Goal: Complete application form: Complete application form

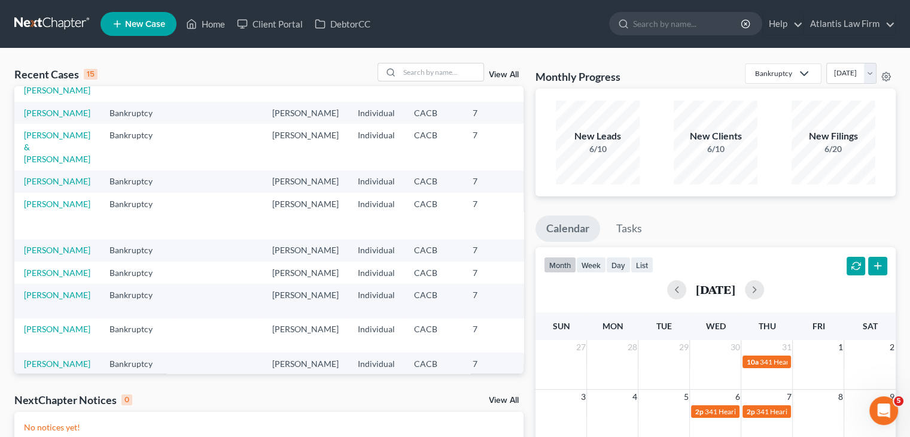
scroll to position [179, 0]
click at [47, 185] on link "[PERSON_NAME]" at bounding box center [57, 180] width 66 height 10
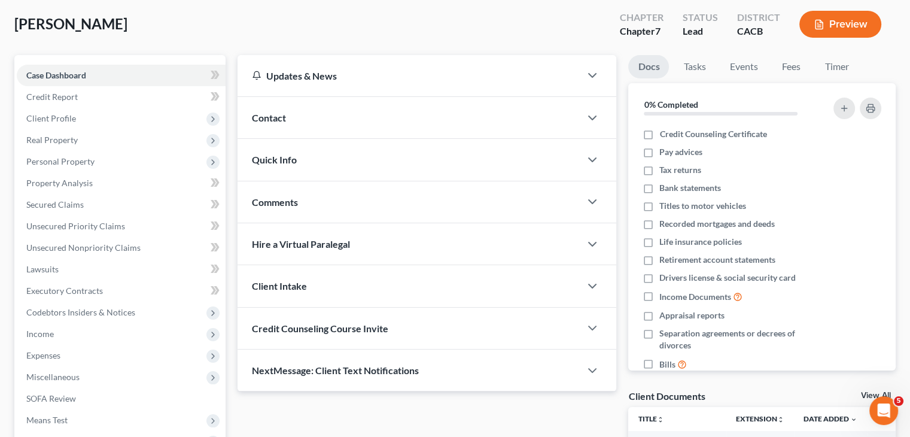
scroll to position [60, 0]
click at [53, 159] on span "Personal Property" at bounding box center [60, 161] width 68 height 10
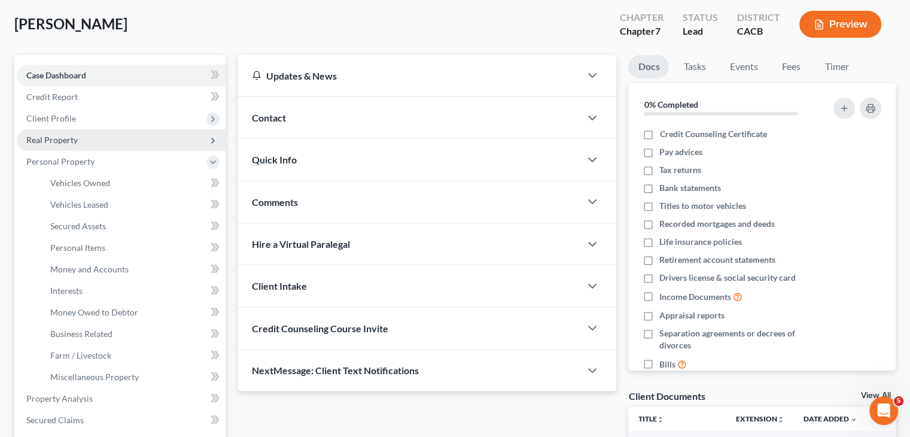
click at [45, 137] on span "Real Property" at bounding box center [51, 140] width 51 height 10
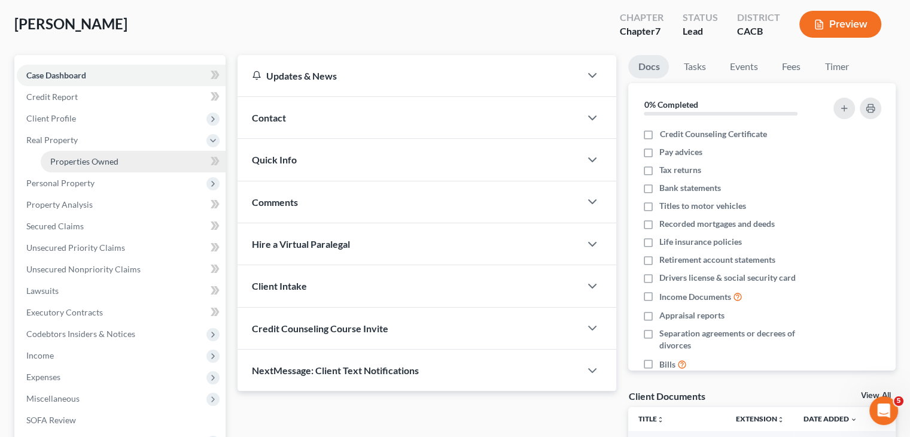
click at [60, 162] on span "Properties Owned" at bounding box center [84, 161] width 68 height 10
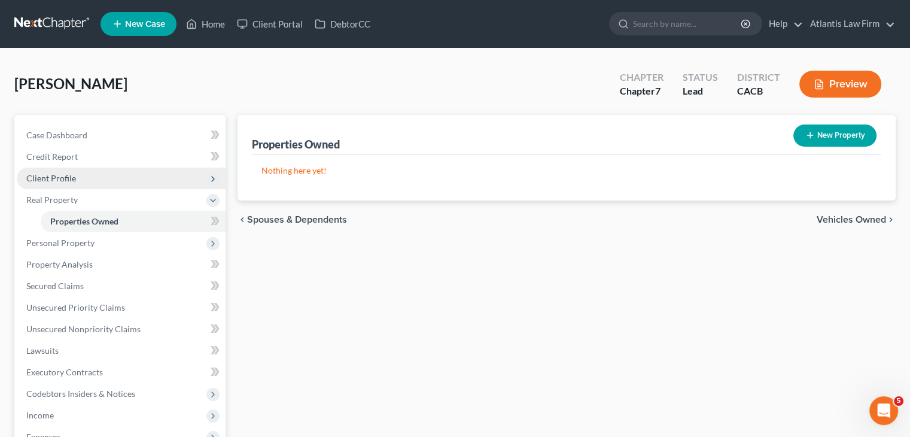
click at [63, 180] on span "Client Profile" at bounding box center [51, 178] width 50 height 10
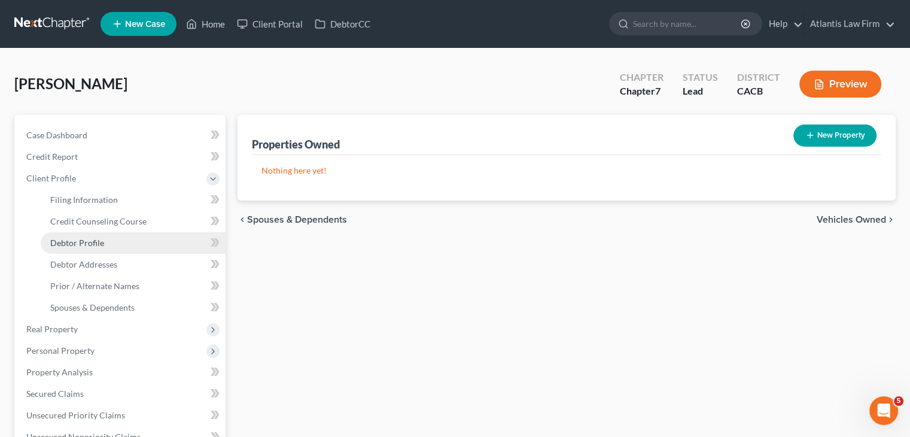
click at [63, 236] on link "Debtor Profile" at bounding box center [133, 243] width 185 height 22
select select "2"
select select "3"
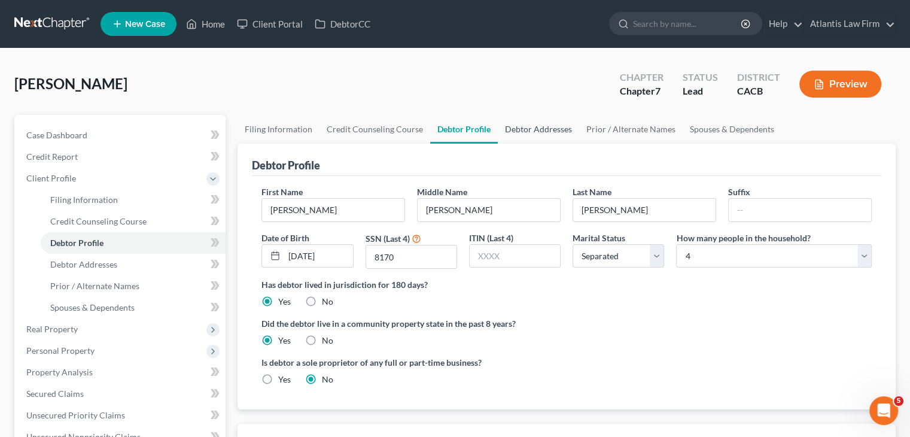
click at [549, 128] on link "Debtor Addresses" at bounding box center [538, 129] width 81 height 29
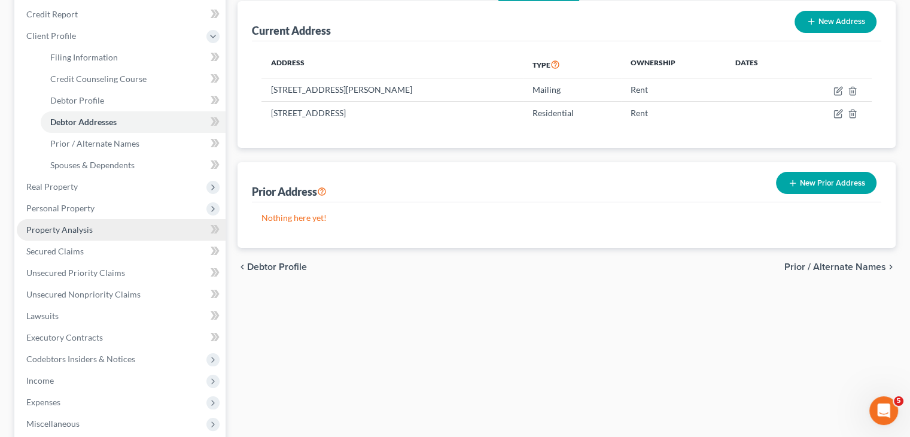
scroll to position [150, 0]
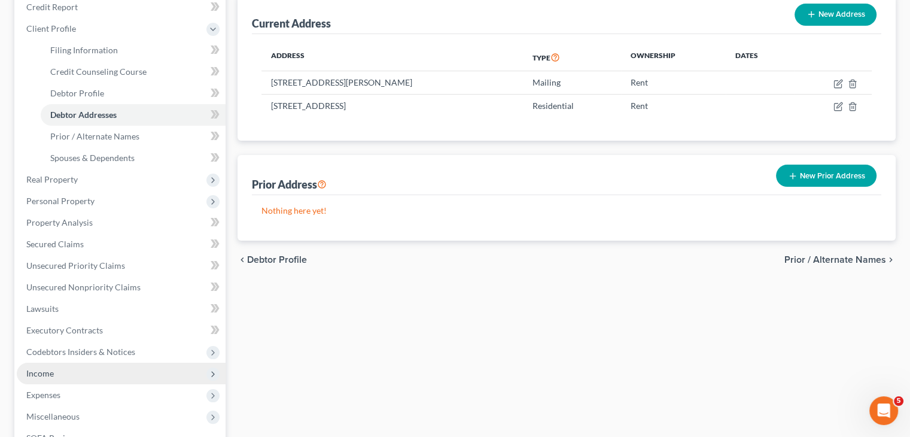
click at [38, 375] on span "Income" at bounding box center [40, 373] width 28 height 10
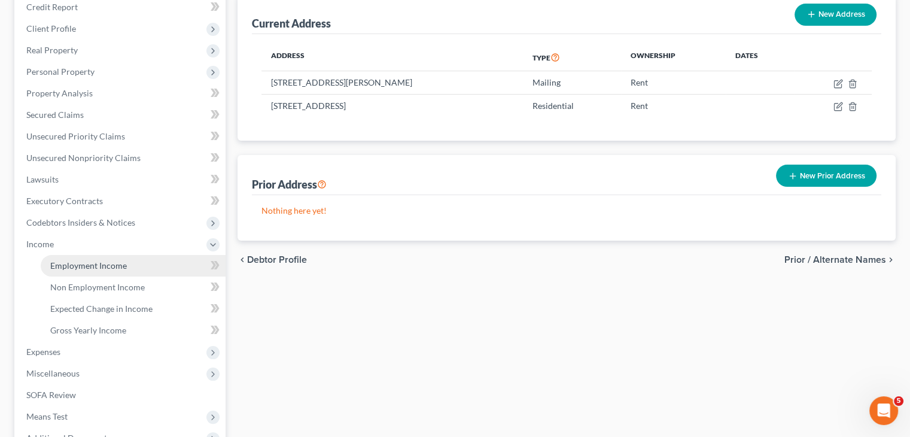
click at [78, 269] on span "Employment Income" at bounding box center [88, 265] width 77 height 10
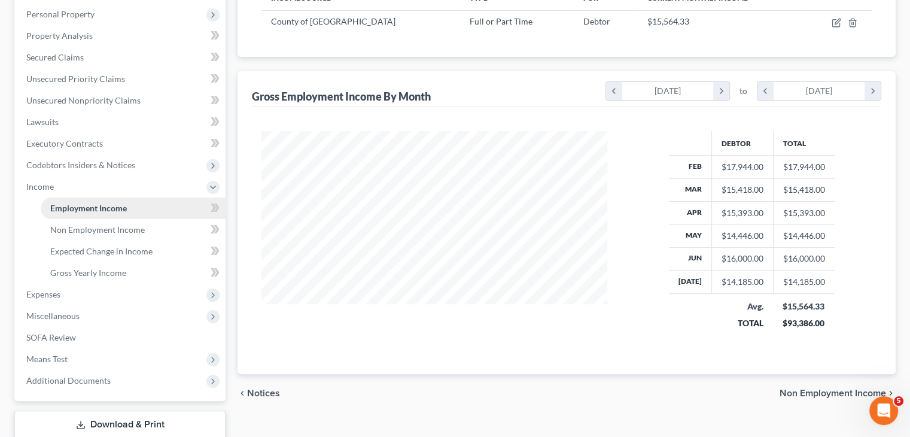
scroll to position [208, 0]
click at [62, 285] on span "Expenses" at bounding box center [121, 293] width 209 height 22
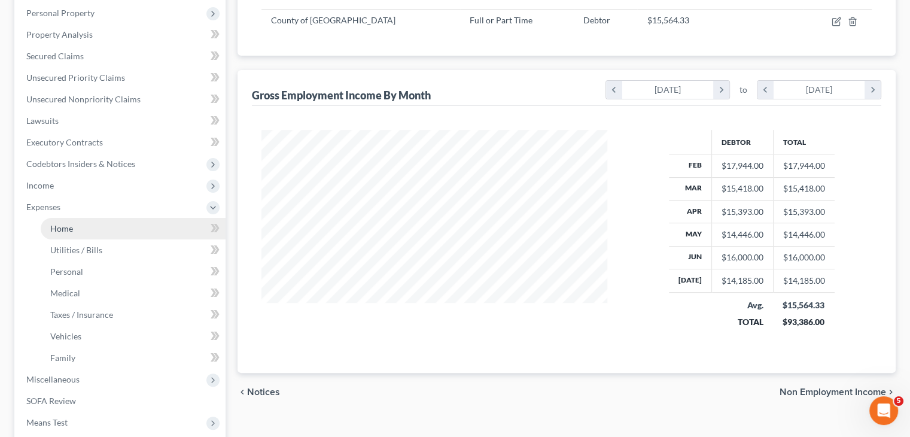
click at [66, 230] on span "Home" at bounding box center [61, 228] width 23 height 10
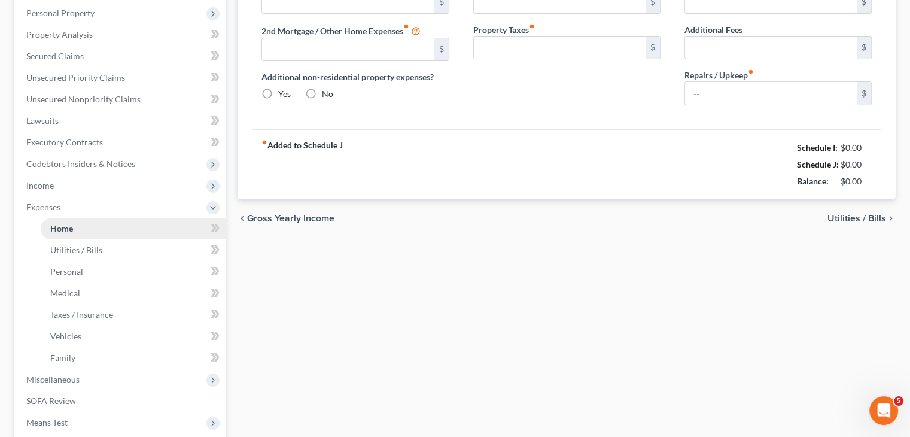
scroll to position [71, 0]
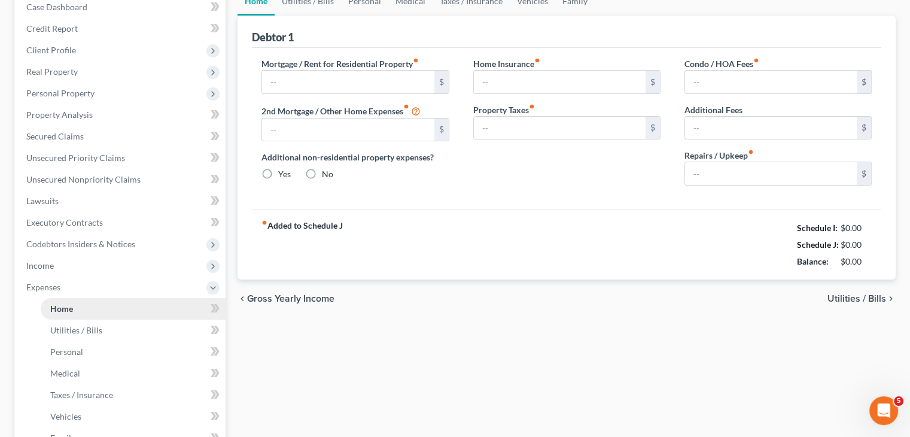
type input "2,500.00"
radio input "true"
type input "0.00"
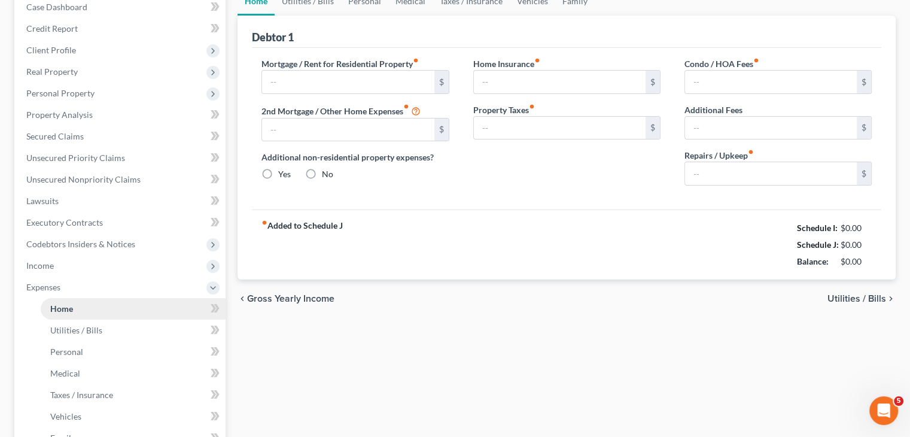
type input "0.00"
type input "30.00"
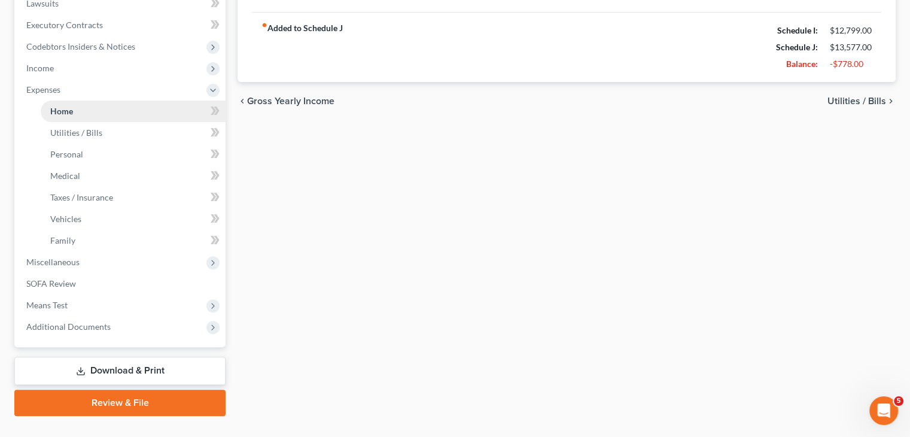
scroll to position [349, 0]
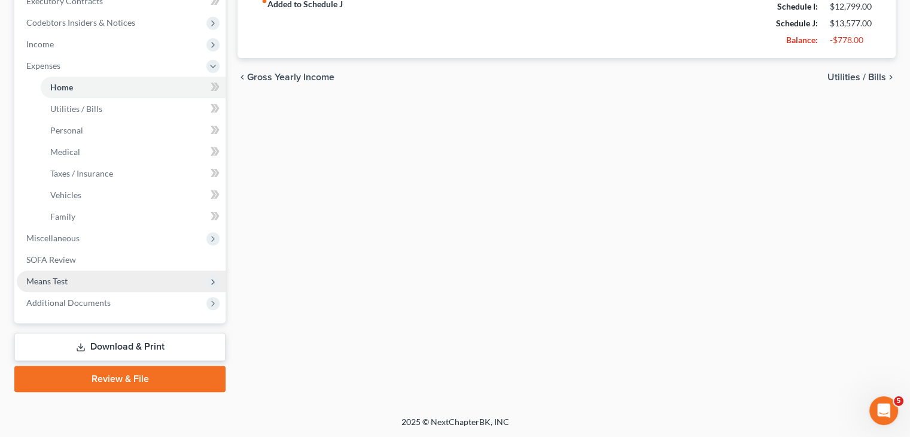
click at [44, 277] on span "Means Test" at bounding box center [46, 281] width 41 height 10
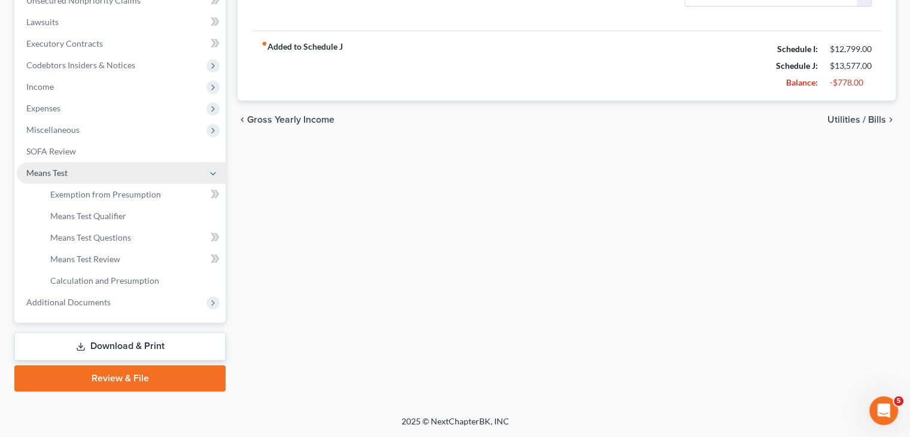
scroll to position [306, 0]
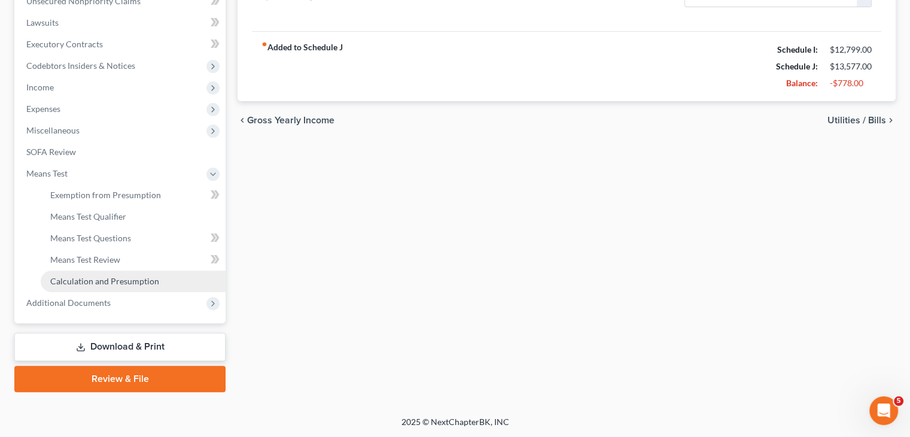
click at [71, 281] on span "Calculation and Presumption" at bounding box center [104, 281] width 109 height 10
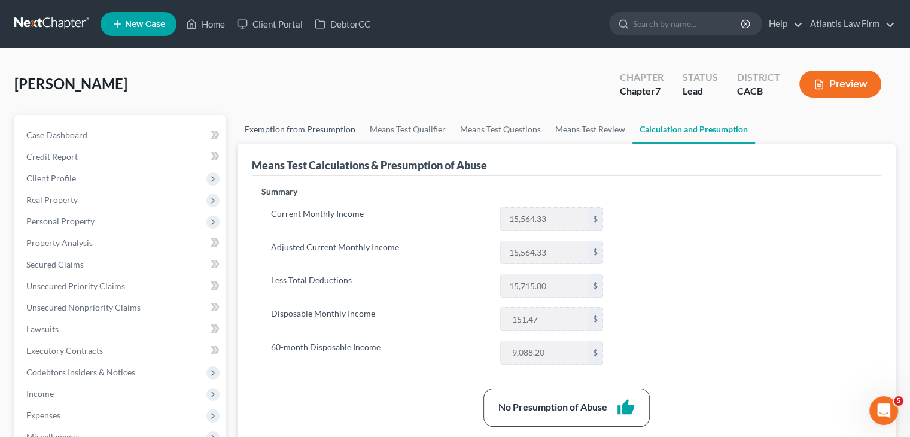
click at [305, 130] on link "Exemption from Presumption" at bounding box center [299, 129] width 125 height 29
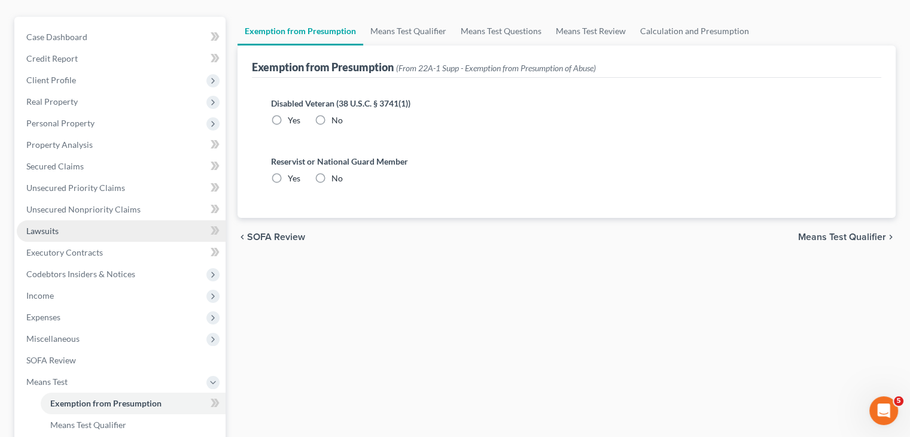
scroll to position [99, 0]
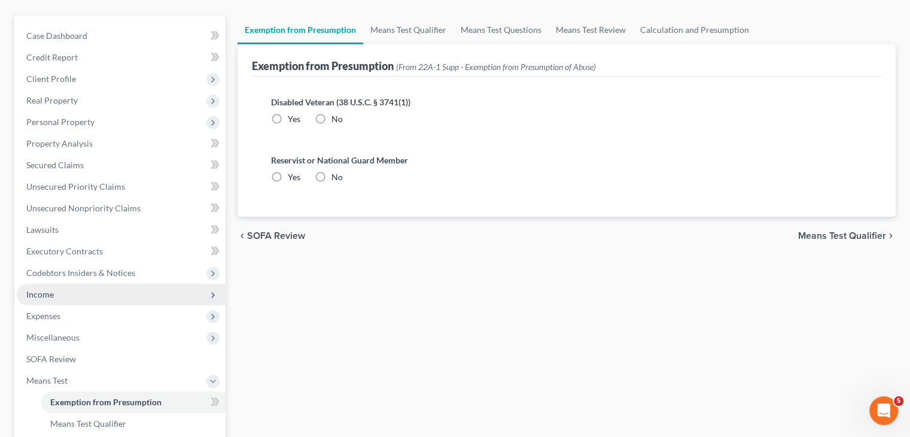
click at [79, 290] on span "Income" at bounding box center [121, 295] width 209 height 22
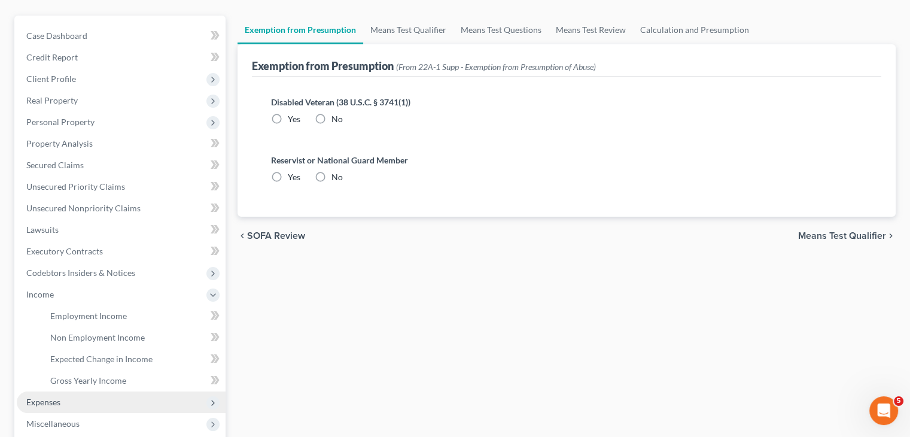
click at [56, 409] on span "Expenses" at bounding box center [121, 402] width 209 height 22
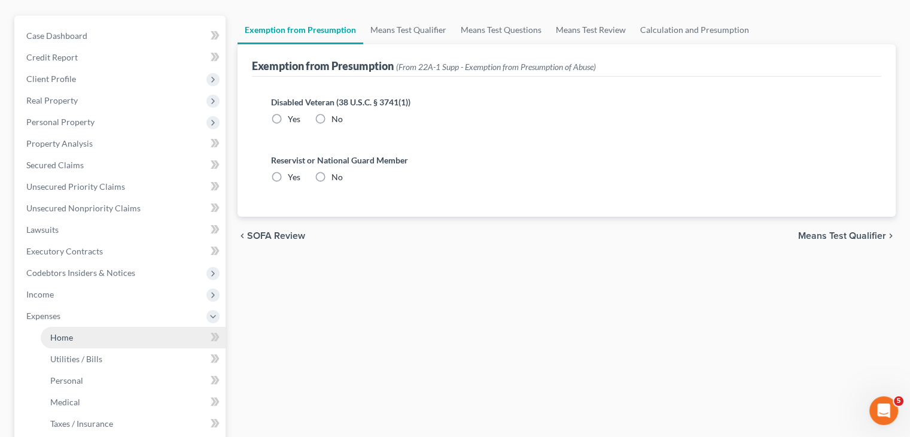
click at [60, 337] on span "Home" at bounding box center [61, 337] width 23 height 10
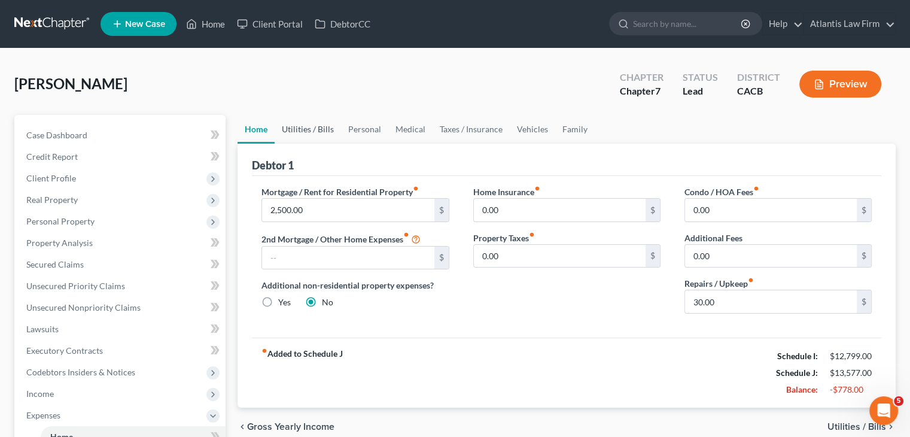
click at [322, 127] on link "Utilities / Bills" at bounding box center [308, 129] width 66 height 29
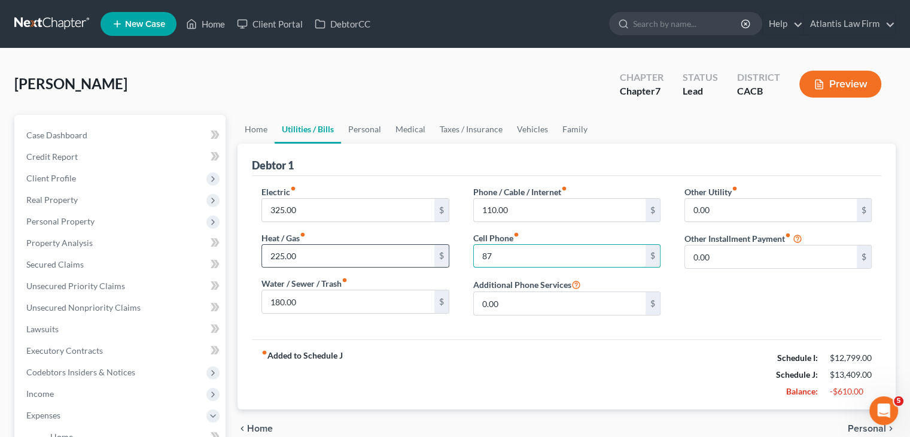
type input "87"
click at [564, 127] on link "Family" at bounding box center [574, 129] width 39 height 29
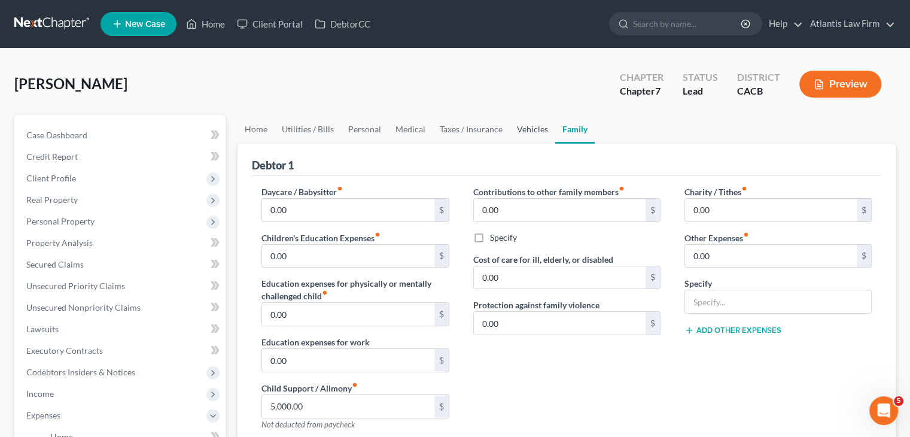
click at [513, 129] on link "Vehicles" at bounding box center [532, 129] width 45 height 29
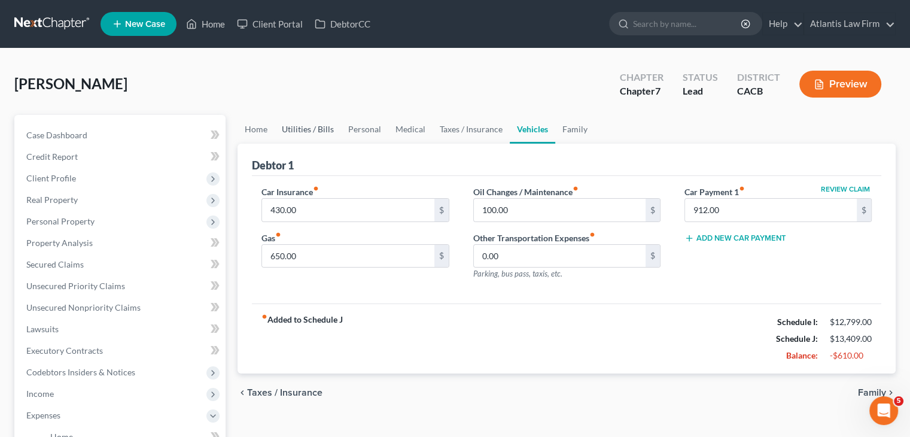
click at [303, 130] on link "Utilities / Bills" at bounding box center [308, 129] width 66 height 29
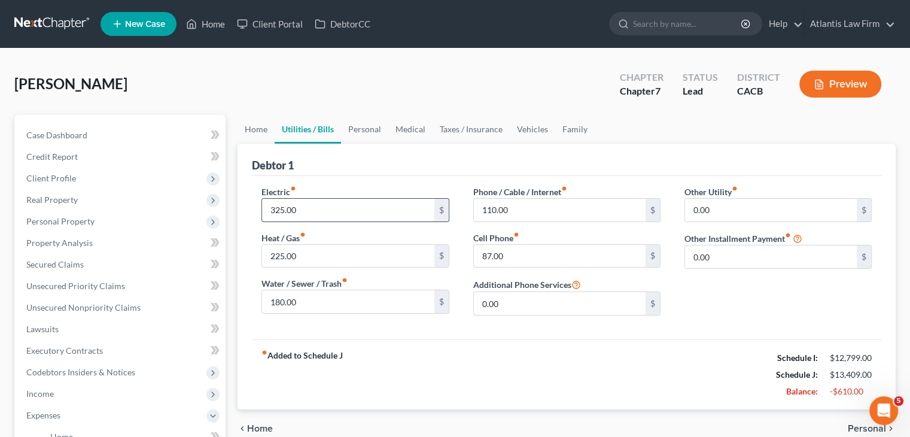
click at [305, 207] on input "325.00" at bounding box center [348, 210] width 172 height 23
click at [313, 305] on input "180.00" at bounding box center [348, 301] width 172 height 23
click at [524, 217] on input "110.00" at bounding box center [560, 210] width 172 height 23
click at [308, 257] on input "225.00" at bounding box center [348, 256] width 172 height 23
click at [257, 124] on link "Home" at bounding box center [255, 129] width 37 height 29
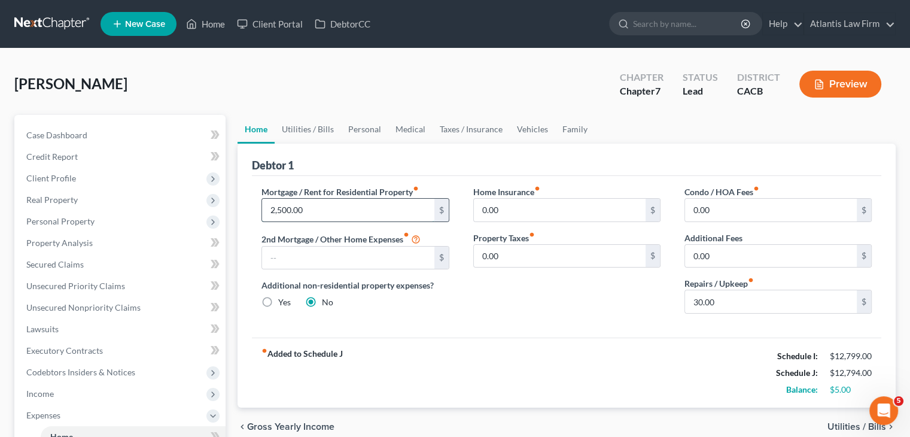
click at [313, 210] on input "2,500.00" at bounding box center [348, 210] width 172 height 23
type input "3,000"
click at [354, 63] on div "[PERSON_NAME] Upgraded Chapter Chapter 7 Status Lead District CACB Preview" at bounding box center [454, 89] width 881 height 52
click at [316, 127] on link "Utilities / Bills" at bounding box center [308, 129] width 66 height 29
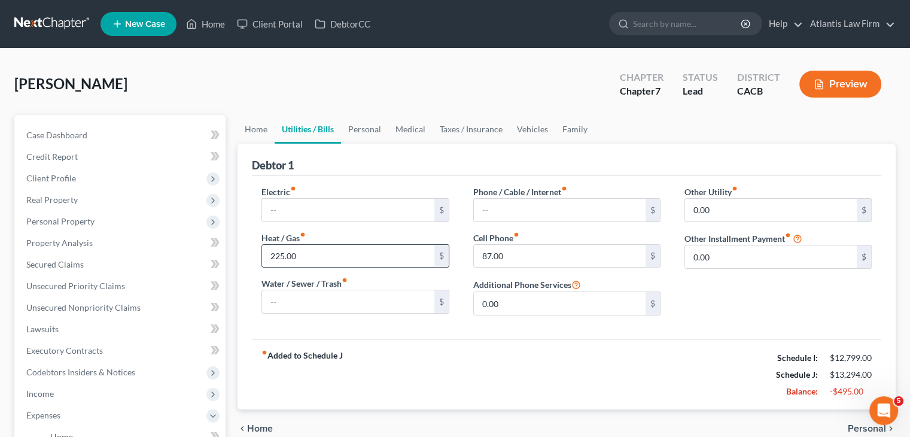
click at [301, 252] on input "225.00" at bounding box center [348, 256] width 172 height 23
type input "90"
click at [344, 69] on div "[PERSON_NAME] Upgraded Chapter Chapter 7 Status Lead District CACB Preview" at bounding box center [454, 89] width 881 height 52
click at [257, 131] on link "Home" at bounding box center [255, 129] width 37 height 29
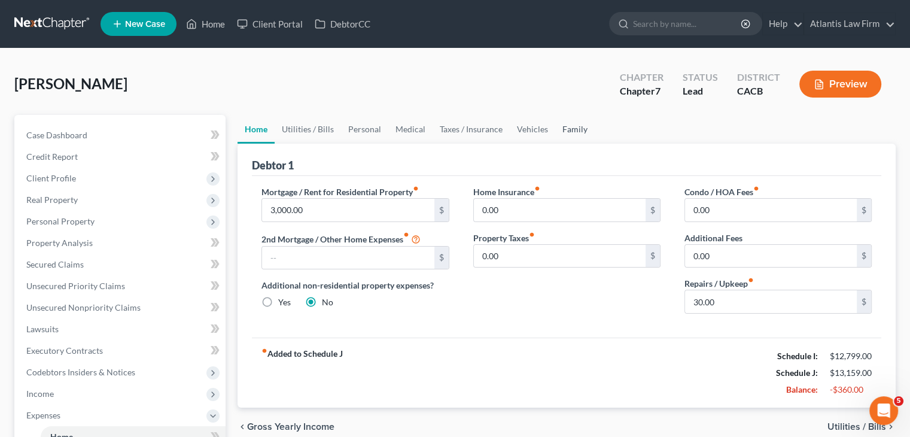
click at [574, 126] on link "Family" at bounding box center [574, 129] width 39 height 29
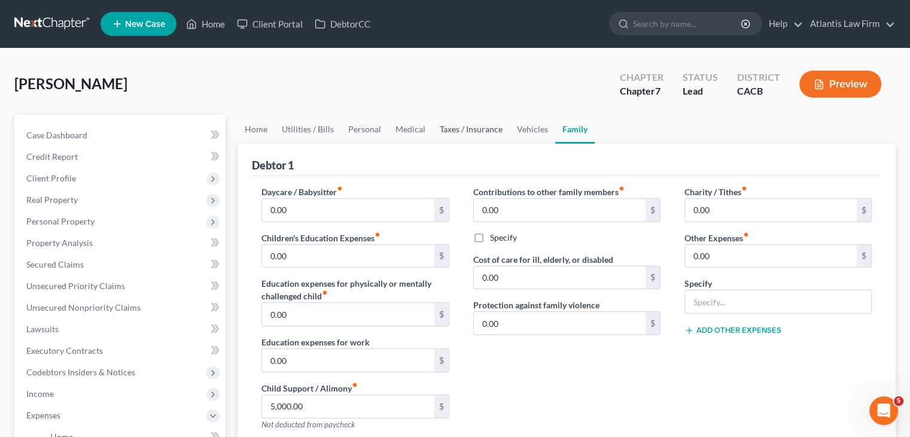
click at [453, 130] on link "Taxes / Insurance" at bounding box center [471, 129] width 77 height 29
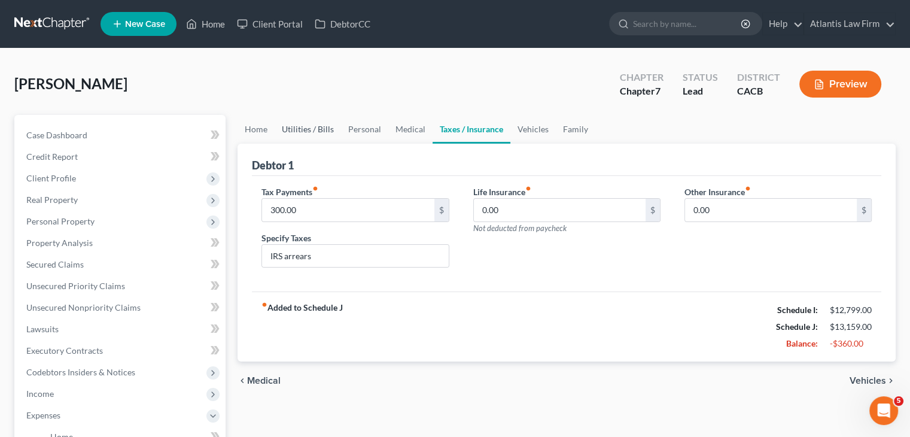
click at [317, 124] on link "Utilities / Bills" at bounding box center [308, 129] width 66 height 29
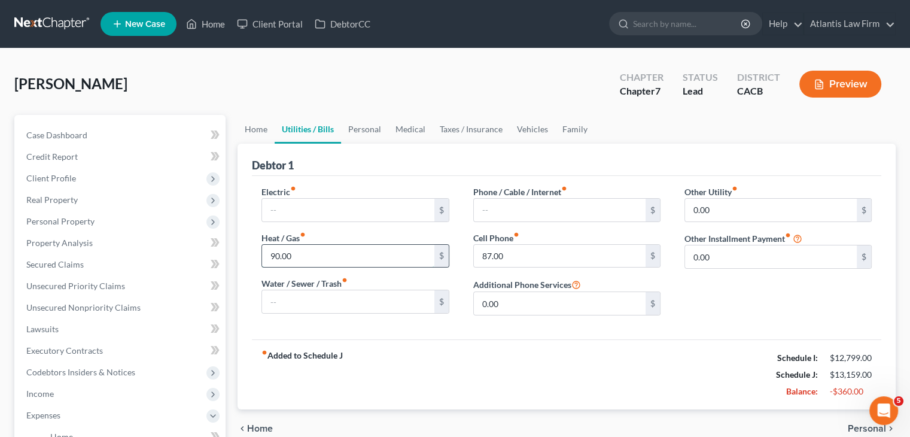
click at [307, 249] on input "90.00" at bounding box center [348, 256] width 172 height 23
type input "110"
click at [320, 75] on div "[PERSON_NAME] Upgraded Chapter Chapter 7 Status Lead District CACB Preview" at bounding box center [454, 89] width 881 height 52
click at [376, 134] on link "Personal" at bounding box center [364, 129] width 47 height 29
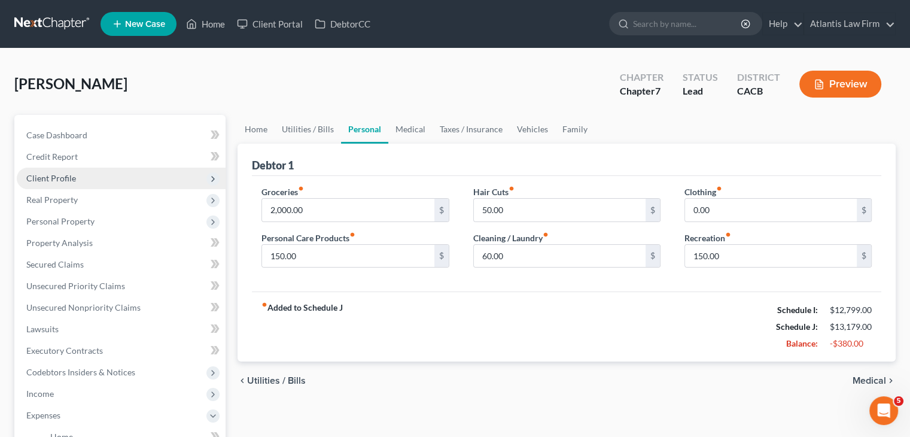
click at [63, 178] on span "Client Profile" at bounding box center [51, 178] width 50 height 10
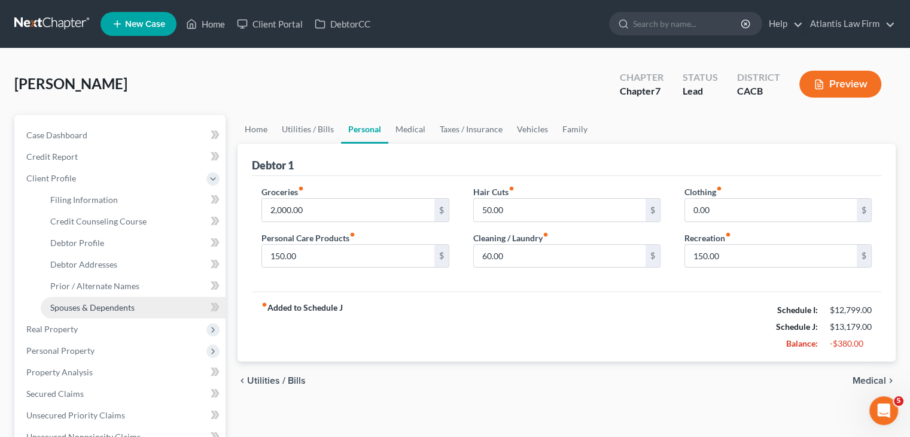
click at [85, 302] on span "Spouses & Dependents" at bounding box center [92, 307] width 84 height 10
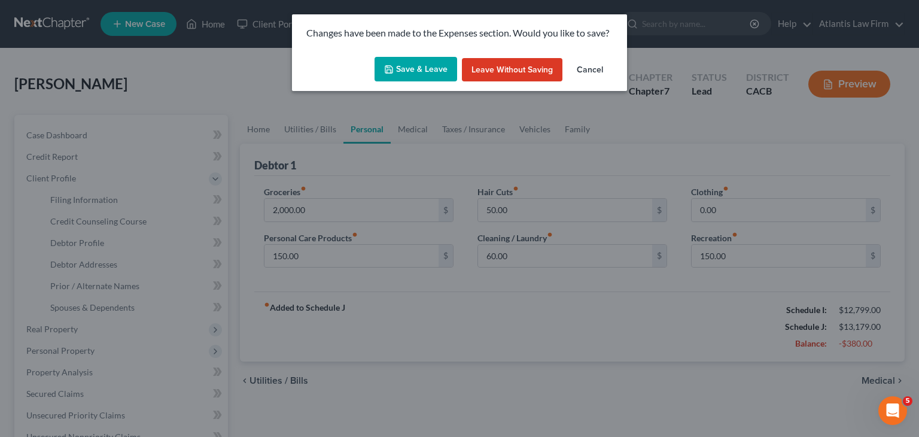
click at [431, 76] on button "Save & Leave" at bounding box center [415, 69] width 83 height 25
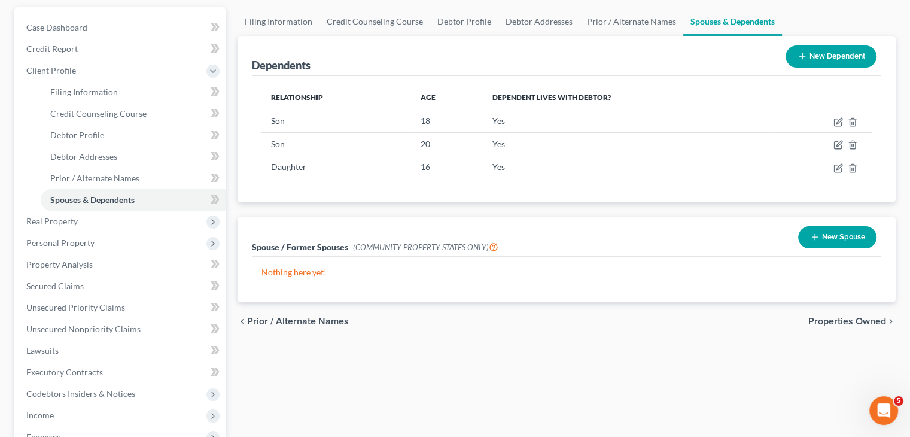
scroll to position [109, 0]
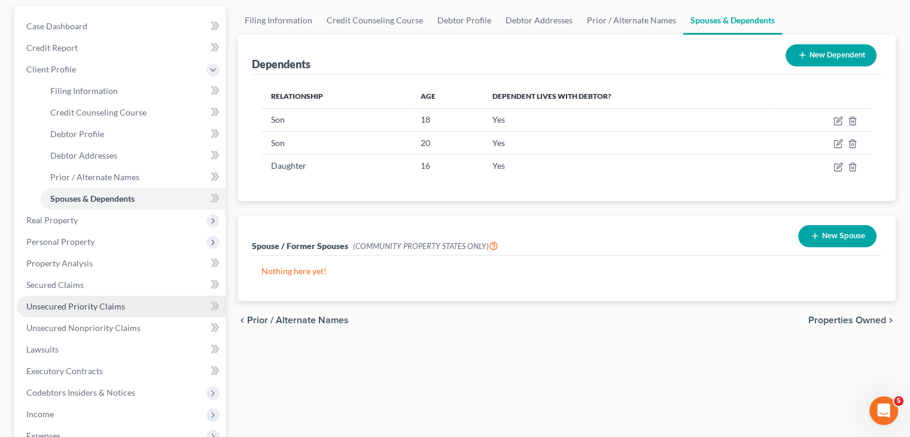
click at [115, 306] on span "Unsecured Priority Claims" at bounding box center [75, 306] width 99 height 10
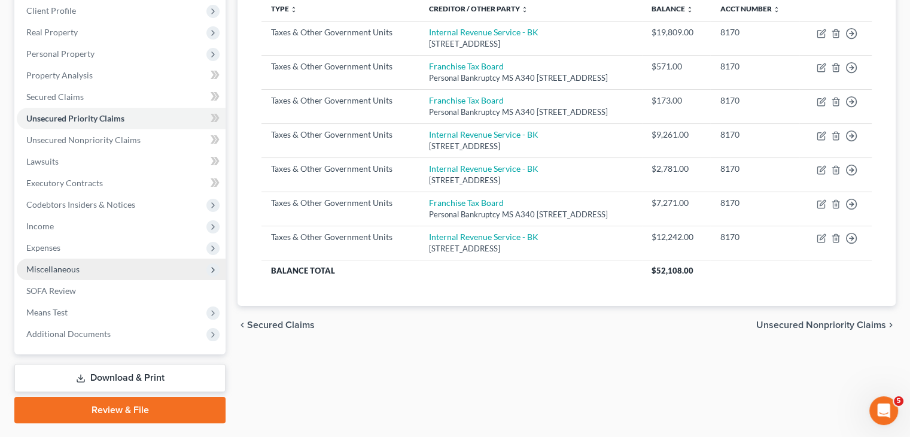
scroll to position [98, 0]
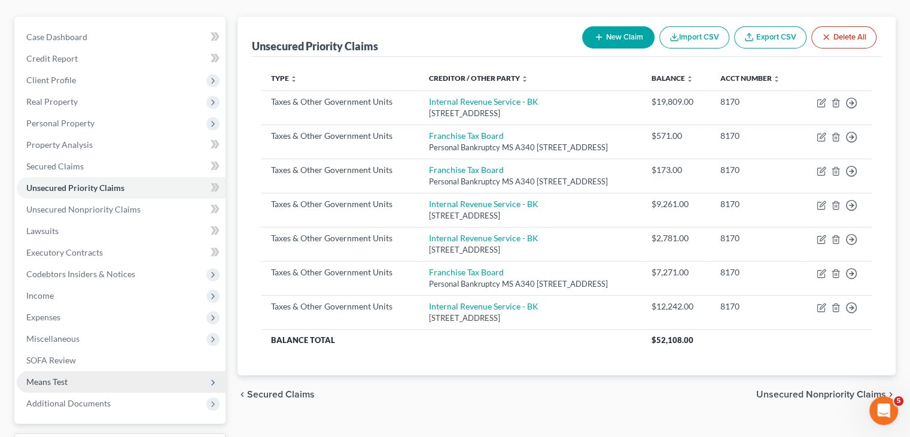
click at [45, 385] on span "Means Test" at bounding box center [46, 381] width 41 height 10
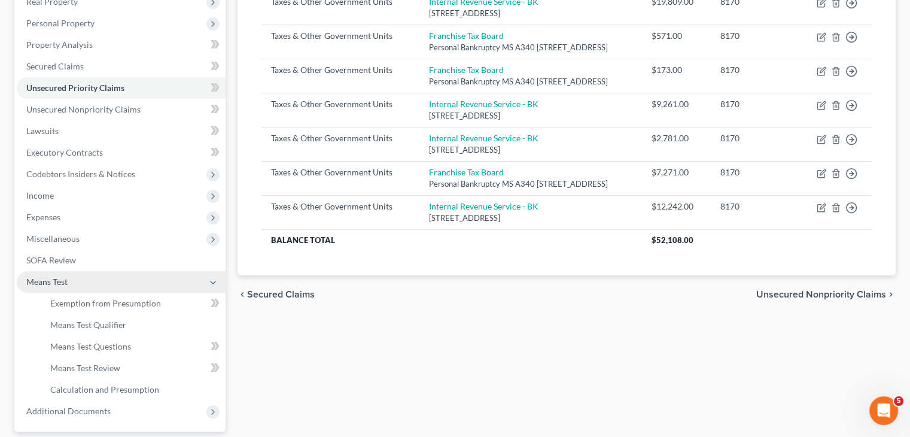
scroll to position [200, 0]
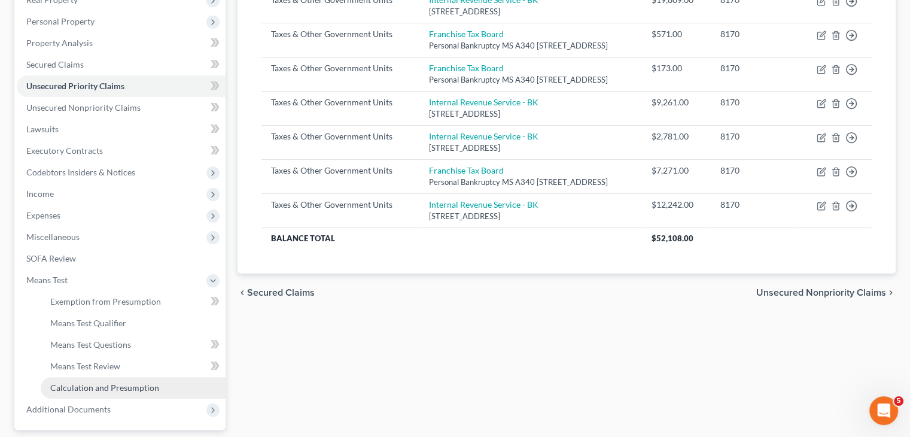
click at [103, 387] on span "Calculation and Presumption" at bounding box center [104, 387] width 109 height 10
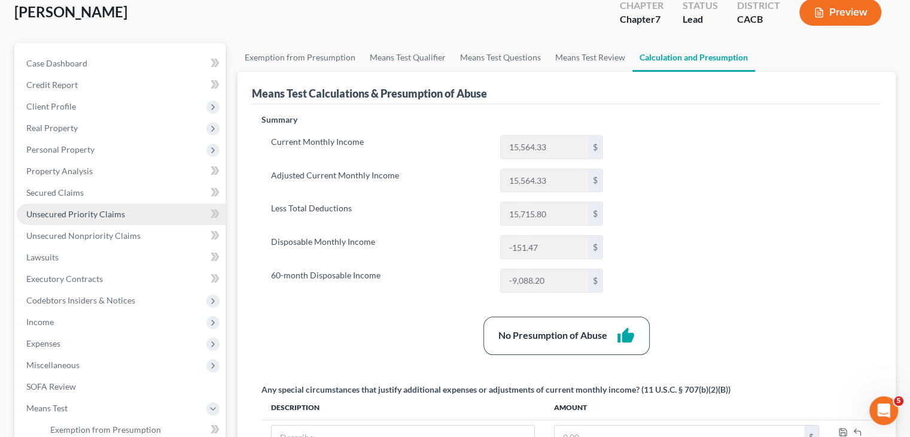
scroll to position [74, 0]
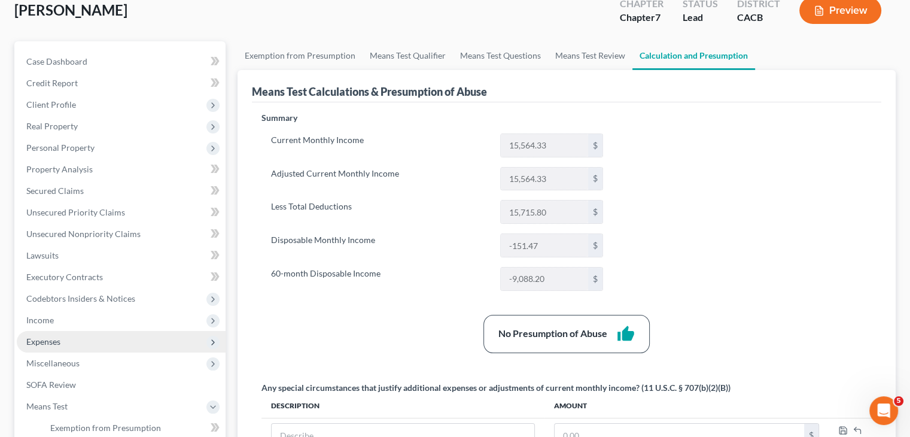
click at [50, 340] on span "Expenses" at bounding box center [43, 341] width 34 height 10
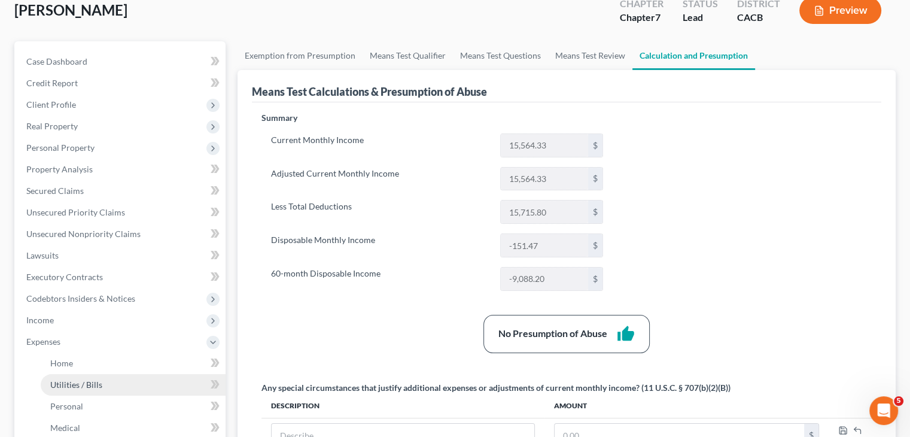
scroll to position [169, 0]
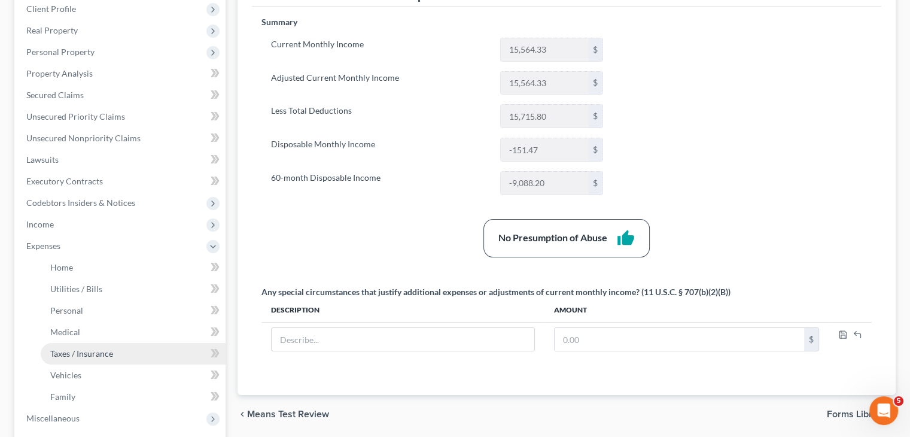
click at [68, 352] on span "Taxes / Insurance" at bounding box center [81, 353] width 63 height 10
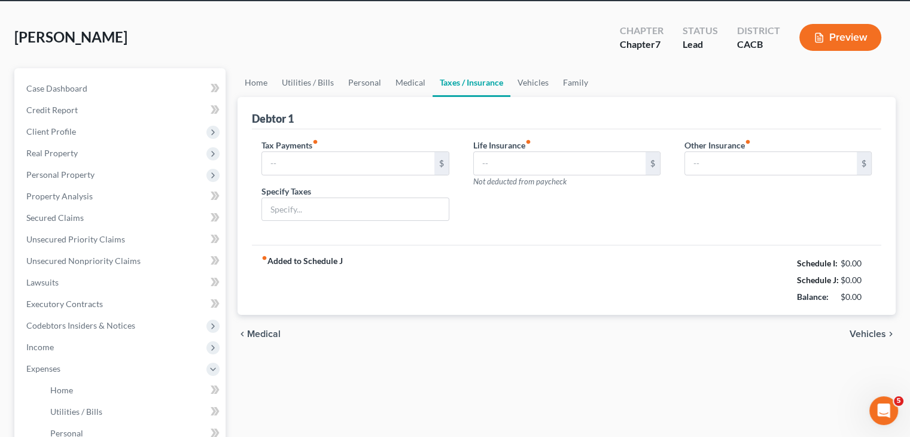
type input "300.00"
type input "IRS arrears"
type input "0.00"
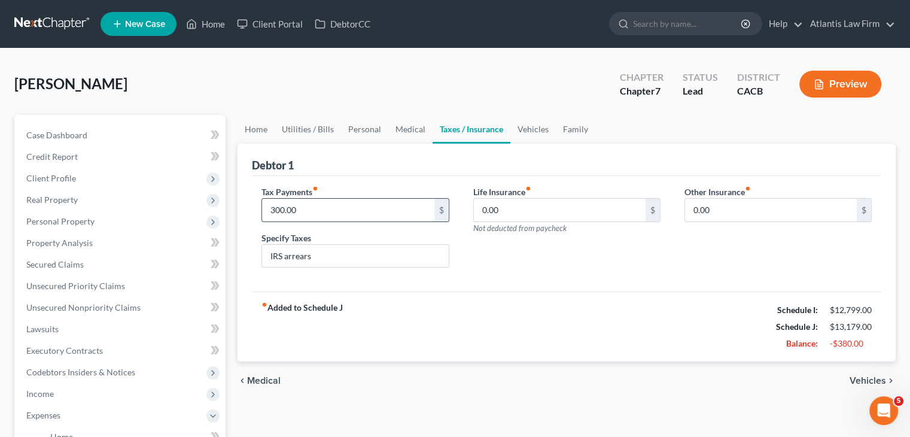
click at [337, 214] on input "300.00" at bounding box center [348, 210] width 172 height 23
type input "500"
click at [391, 65] on div "[PERSON_NAME] Upgraded Chapter Chapter 7 Status Lead District CACB Preview" at bounding box center [454, 89] width 881 height 52
click at [497, 321] on div "fiber_manual_record Added to Schedule J Schedule I: $12,799.00 Schedule J: $13,…" at bounding box center [566, 326] width 629 height 70
click at [512, 269] on div "Life Insurance fiber_manual_record 0.00 $ Not deducted from paycheck" at bounding box center [566, 231] width 211 height 92
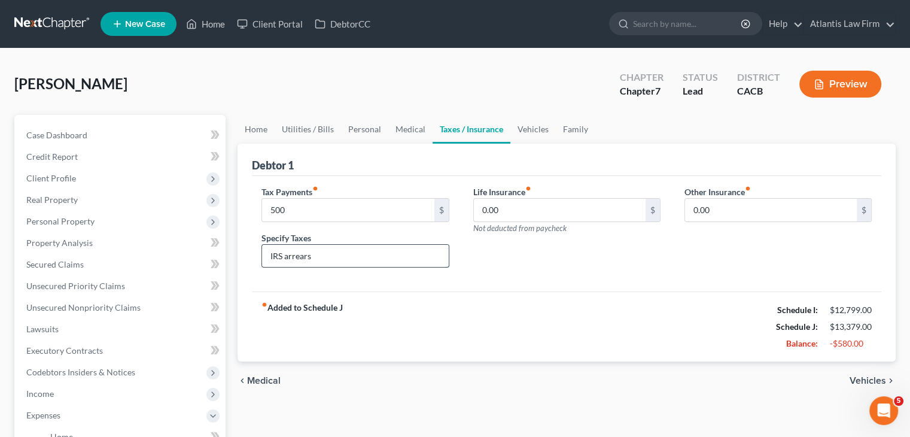
click at [413, 260] on input "IRS arrears" at bounding box center [355, 256] width 186 height 23
type input "I"
type input "Tax arrears"
click at [565, 263] on div "Life Insurance fiber_manual_record 0.00 $ Not deducted from paycheck" at bounding box center [566, 231] width 211 height 92
click at [397, 126] on link "Medical" at bounding box center [410, 129] width 44 height 29
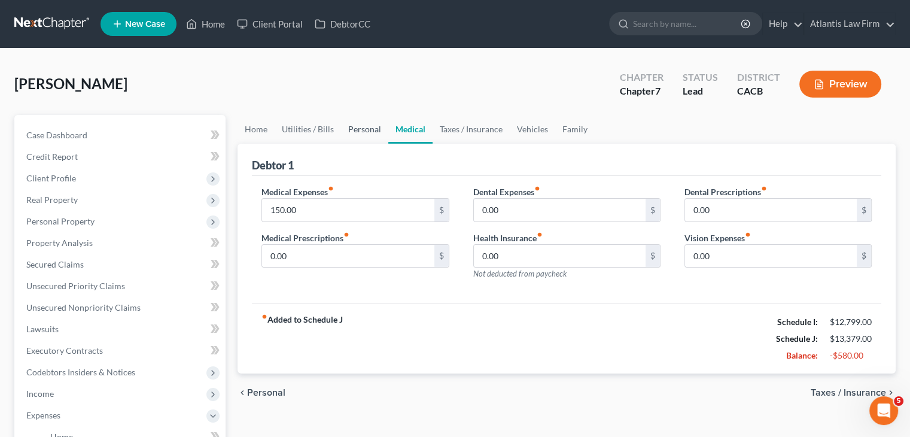
click at [360, 133] on link "Personal" at bounding box center [364, 129] width 47 height 29
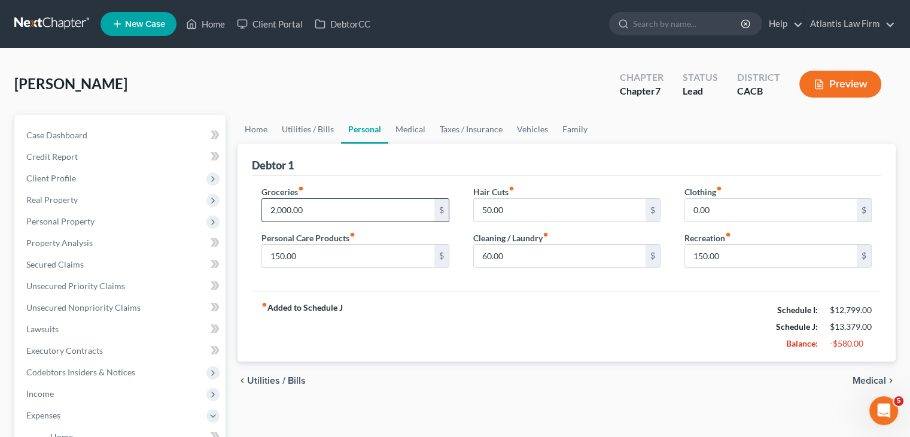
click at [330, 218] on input "2,000.00" at bounding box center [348, 210] width 172 height 23
type input "1,800"
click at [290, 135] on link "Utilities / Bills" at bounding box center [308, 129] width 66 height 29
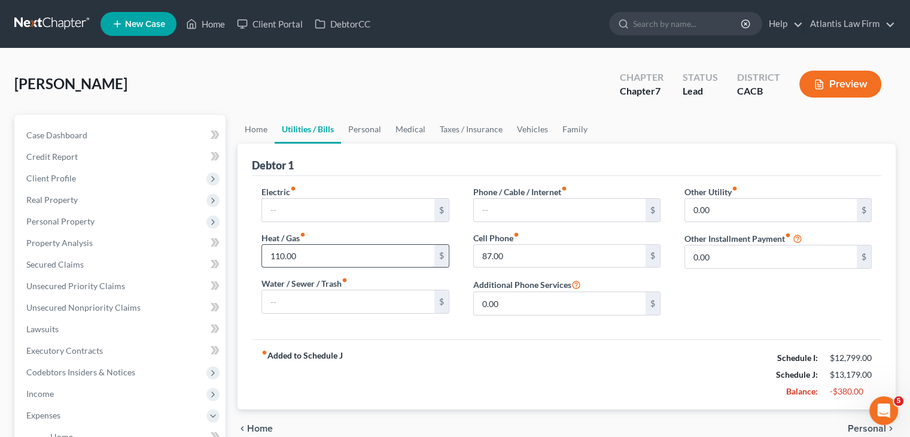
click at [323, 250] on input "110.00" at bounding box center [348, 256] width 172 height 23
click at [70, 173] on span "Client Profile" at bounding box center [51, 178] width 50 height 10
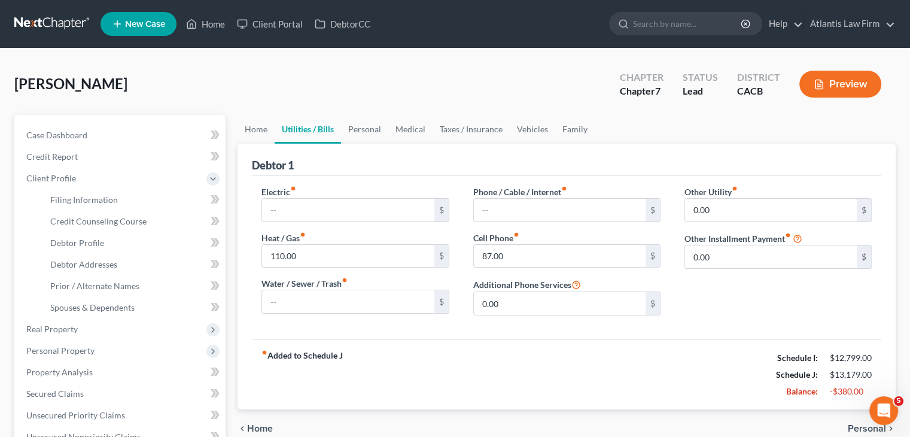
click at [236, 78] on div "[PERSON_NAME] Upgraded Chapter Chapter 7 Status Lead District CACB Preview" at bounding box center [454, 89] width 881 height 52
click at [63, 346] on span "Personal Property" at bounding box center [60, 350] width 68 height 10
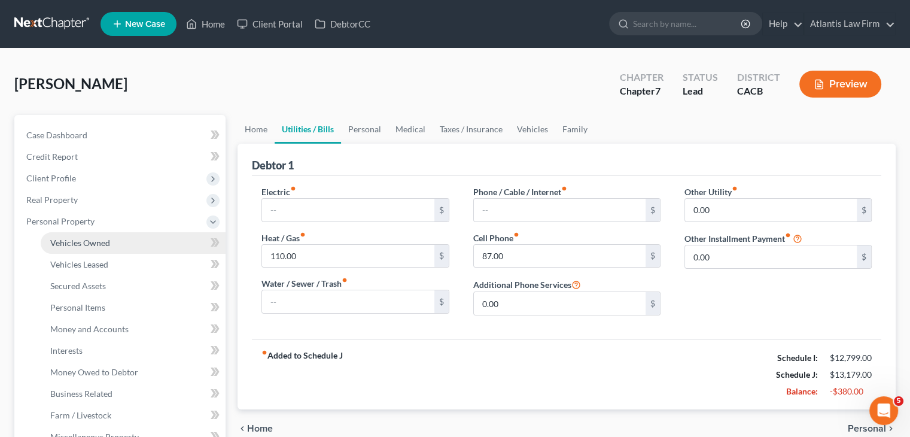
click at [84, 243] on span "Vehicles Owned" at bounding box center [80, 242] width 60 height 10
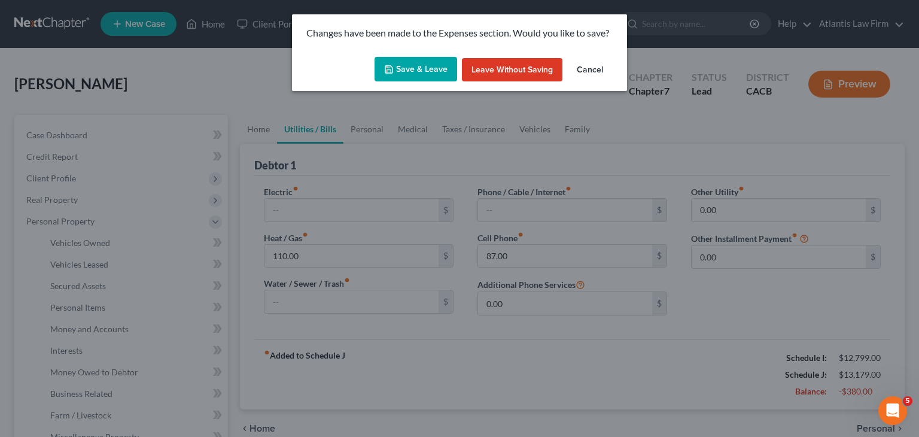
click at [414, 66] on button "Save & Leave" at bounding box center [415, 69] width 83 height 25
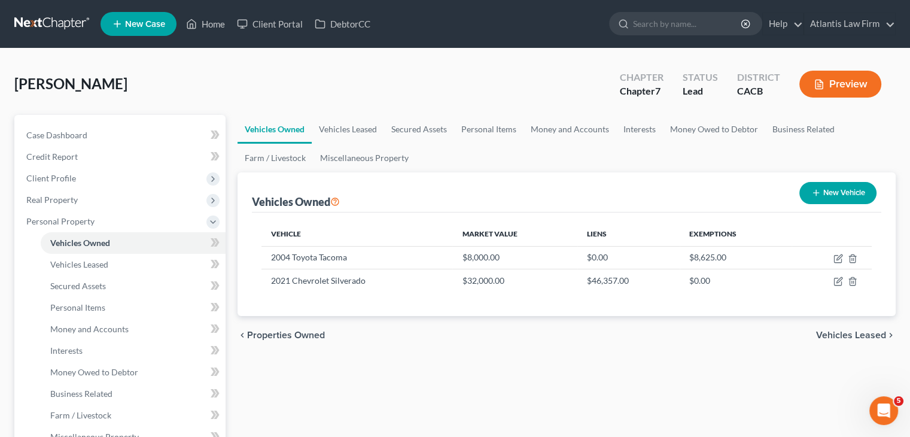
click at [312, 74] on div "[PERSON_NAME] Upgraded Chapter Chapter 7 Status Lead District CACB Preview" at bounding box center [454, 89] width 881 height 52
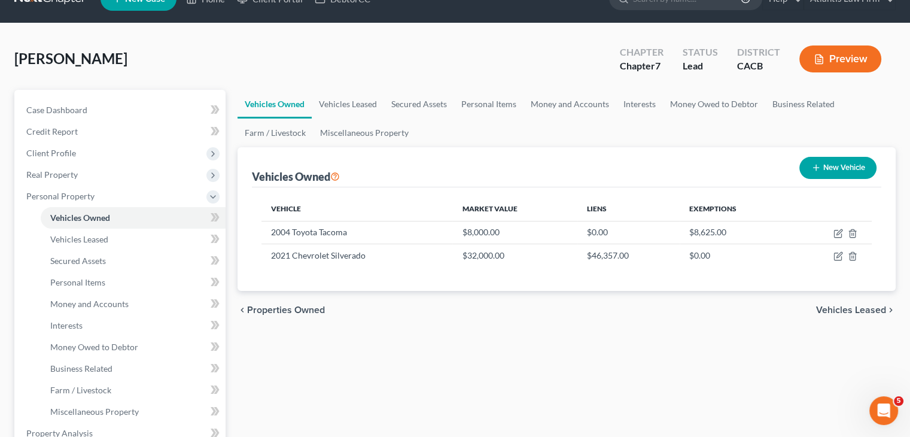
scroll to position [24, 0]
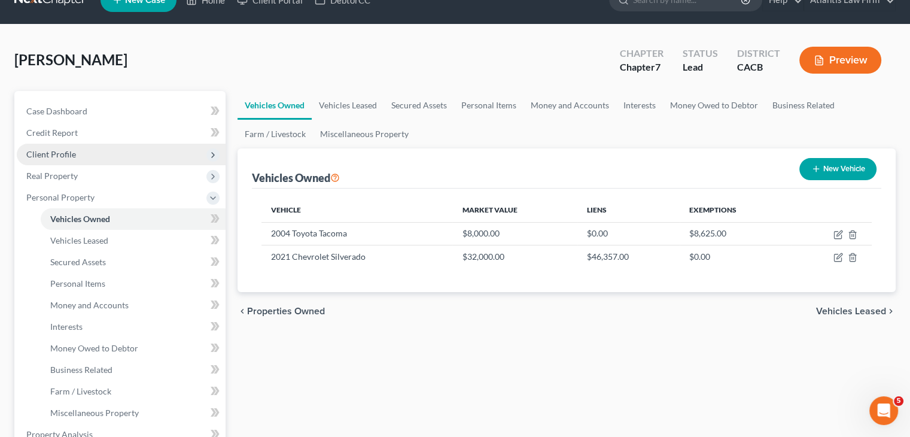
click at [49, 151] on span "Client Profile" at bounding box center [51, 154] width 50 height 10
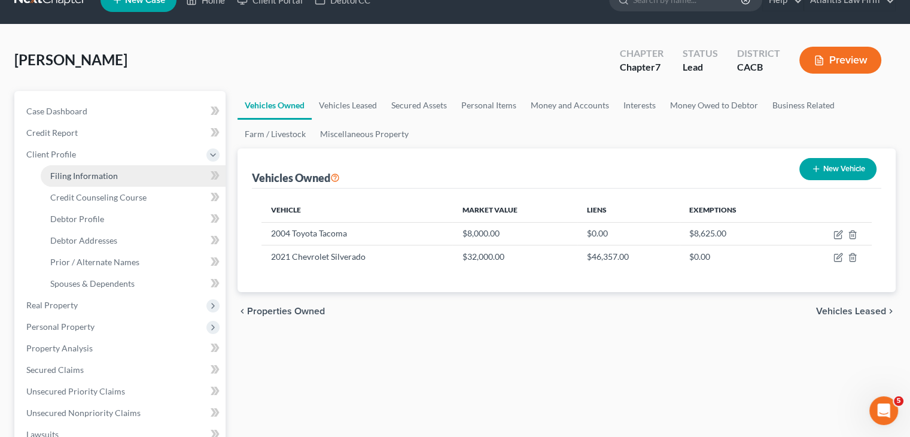
click at [80, 176] on span "Filing Information" at bounding box center [84, 175] width 68 height 10
select select "1"
select select "0"
select select "4"
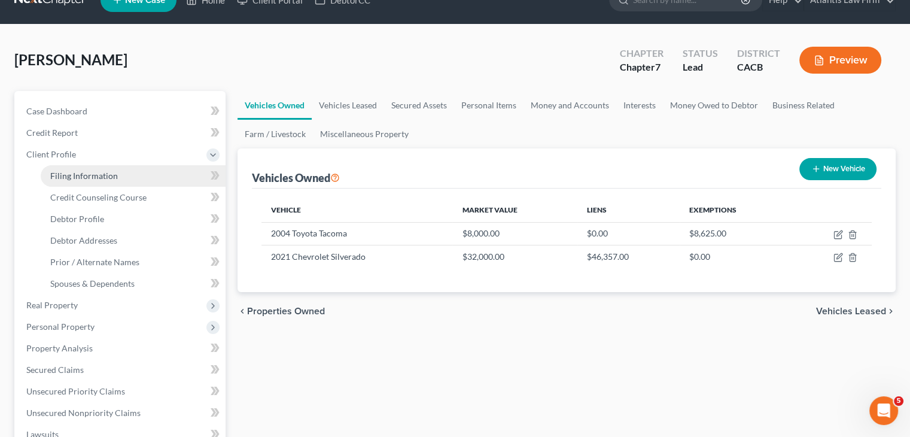
select select "0"
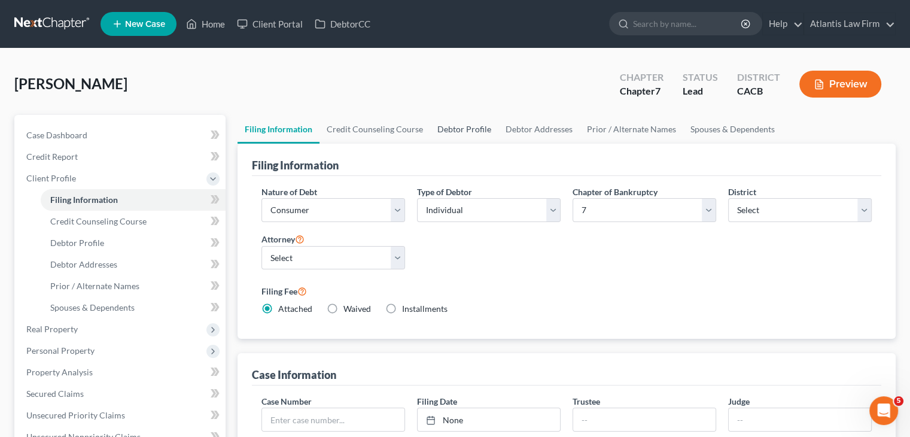
click at [443, 126] on link "Debtor Profile" at bounding box center [464, 129] width 68 height 29
select select "2"
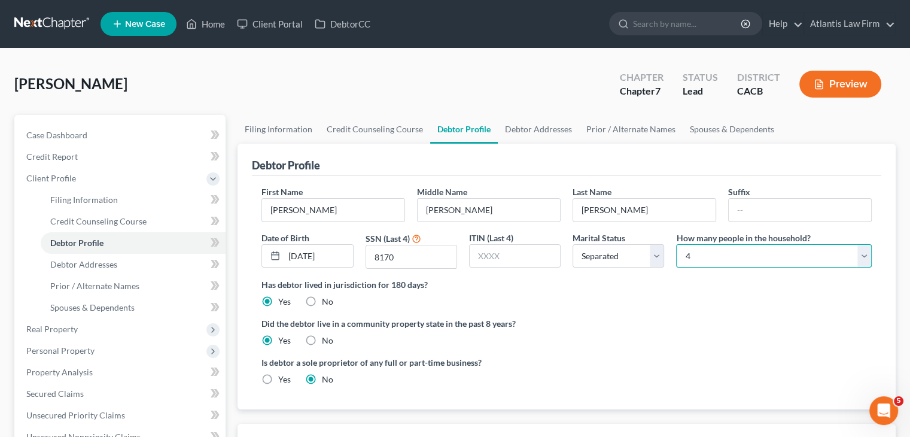
click at [751, 263] on select "Select 1 2 3 4 5 6 7 8 9 10 11 12 13 14 15 16 17 18 19 20" at bounding box center [774, 256] width 196 height 24
select select "2"
click at [676, 244] on select "Select 1 2 3 4 5 6 7 8 9 10 11 12 13 14 15 16 17 18 19 20" at bounding box center [774, 256] width 196 height 24
click at [525, 96] on div "[PERSON_NAME] Upgraded Chapter Chapter 7 Status Lead District CACB Preview" at bounding box center [454, 89] width 881 height 52
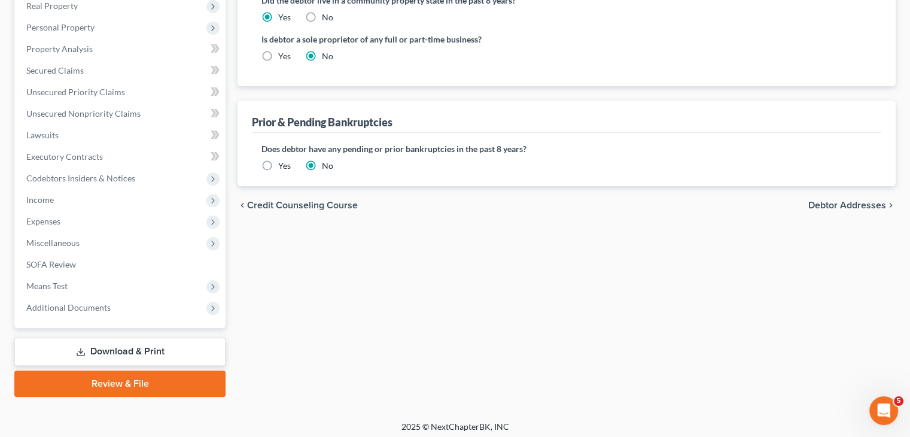
scroll to position [324, 0]
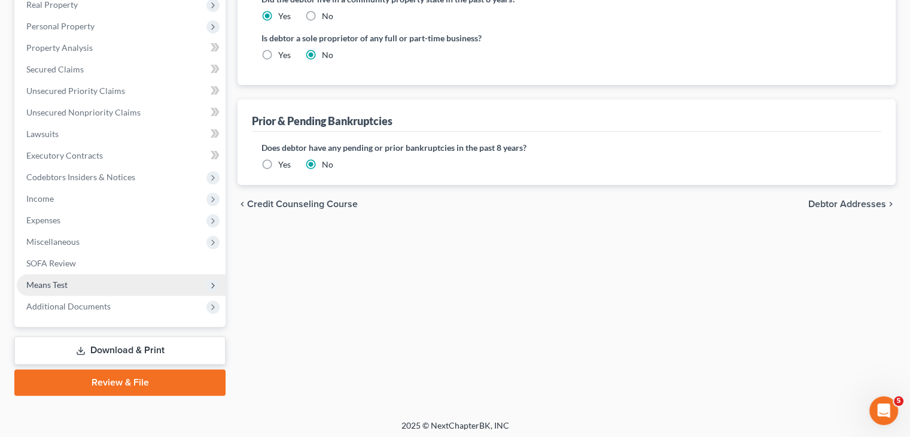
click at [72, 288] on span "Means Test" at bounding box center [121, 285] width 209 height 22
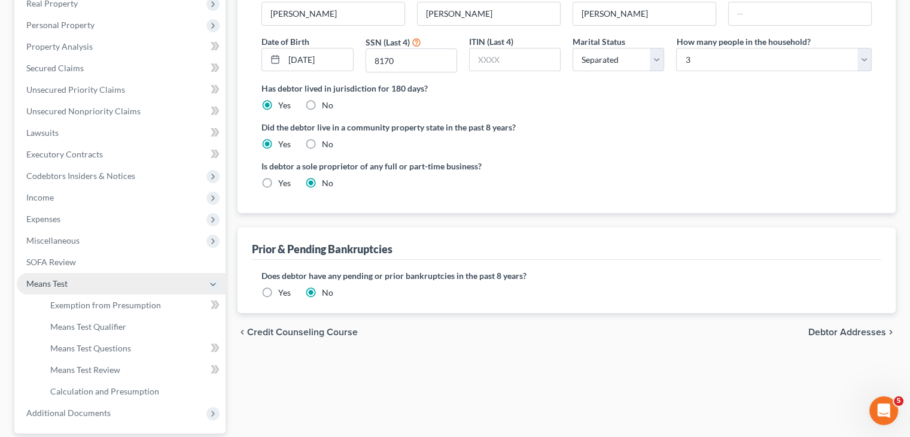
scroll to position [195, 0]
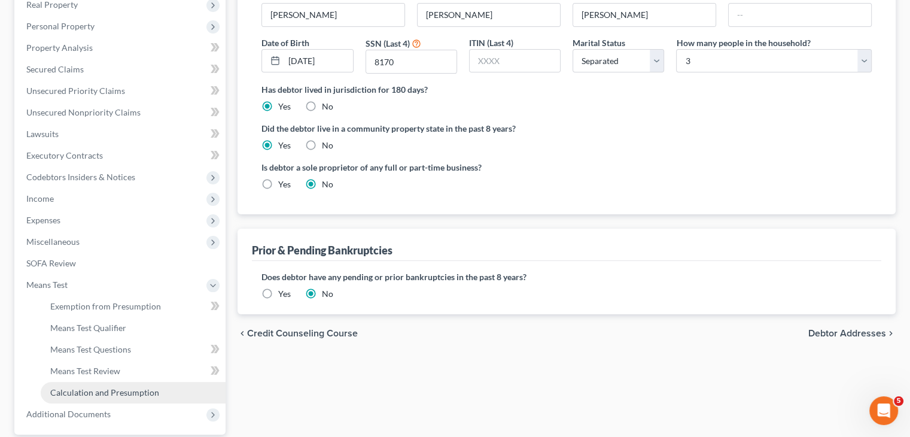
click at [80, 388] on span "Calculation and Presumption" at bounding box center [104, 392] width 109 height 10
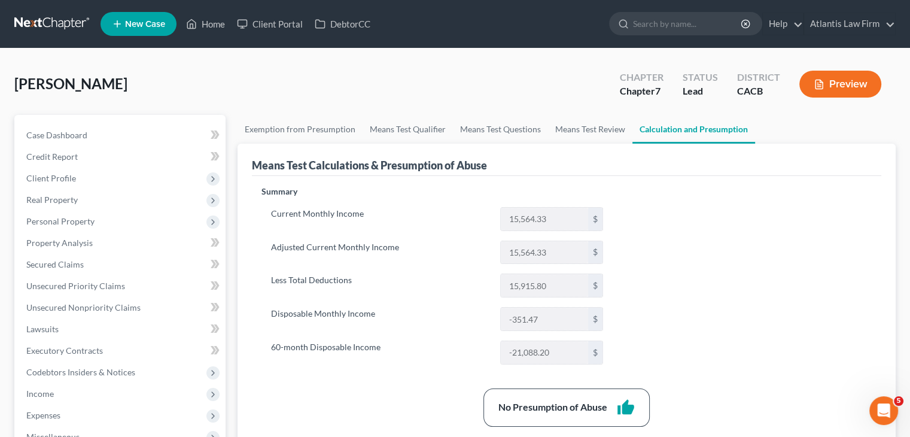
click at [65, 26] on link at bounding box center [52, 24] width 77 height 22
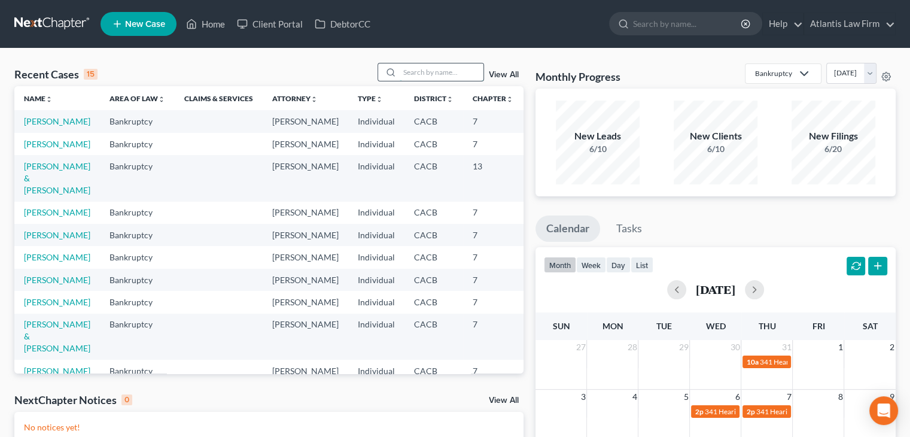
click at [426, 69] on input "search" at bounding box center [442, 71] width 84 height 17
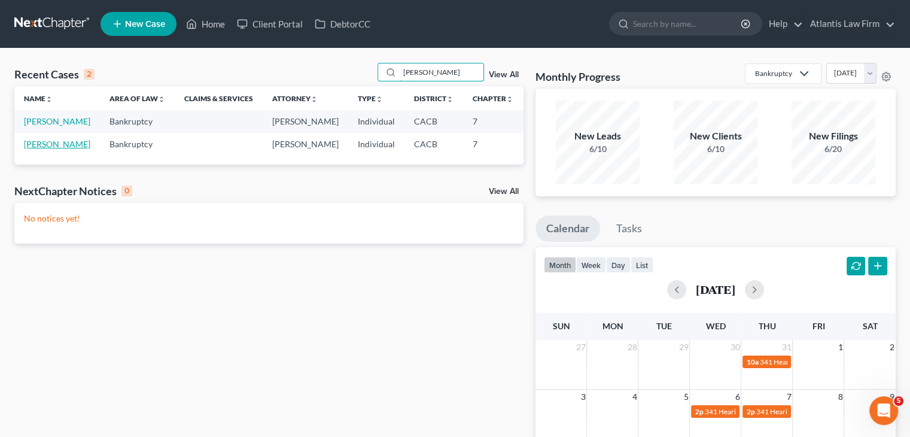
type input "randall"
click at [41, 149] on link "Randall, Corrie" at bounding box center [57, 144] width 66 height 10
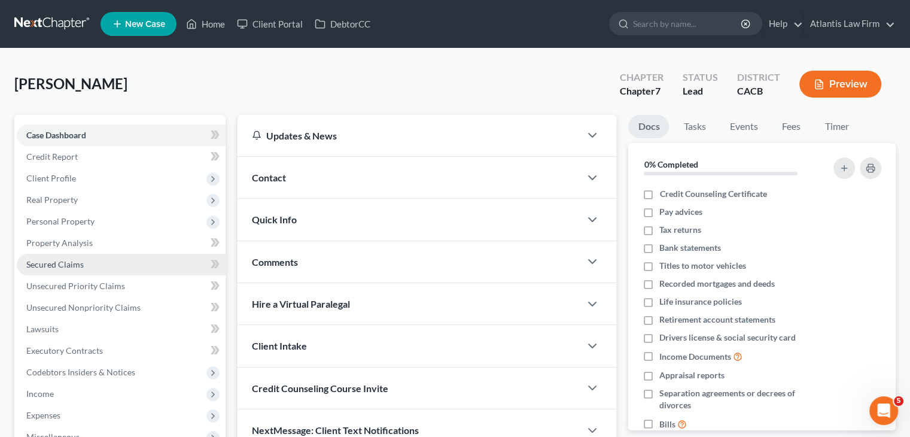
scroll to position [95, 0]
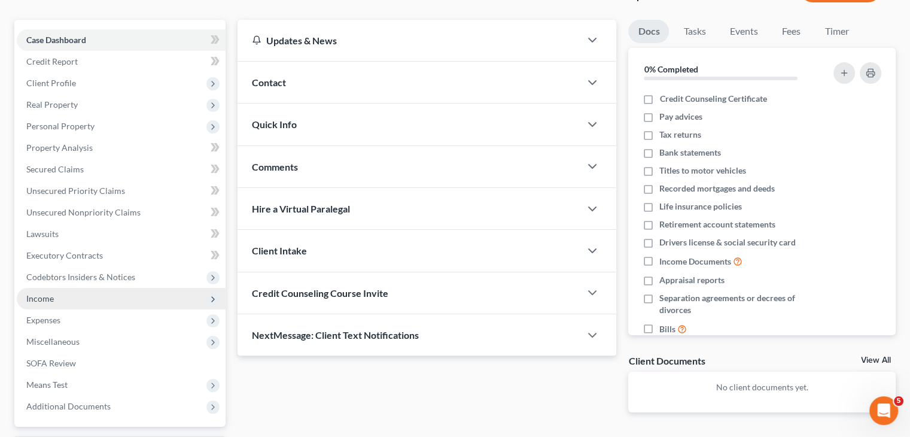
click at [77, 298] on span "Income" at bounding box center [121, 299] width 209 height 22
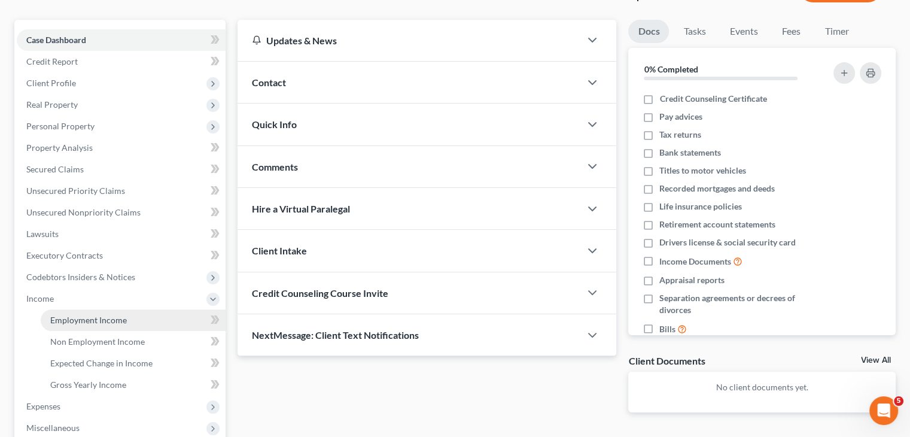
click at [78, 323] on span "Employment Income" at bounding box center [88, 320] width 77 height 10
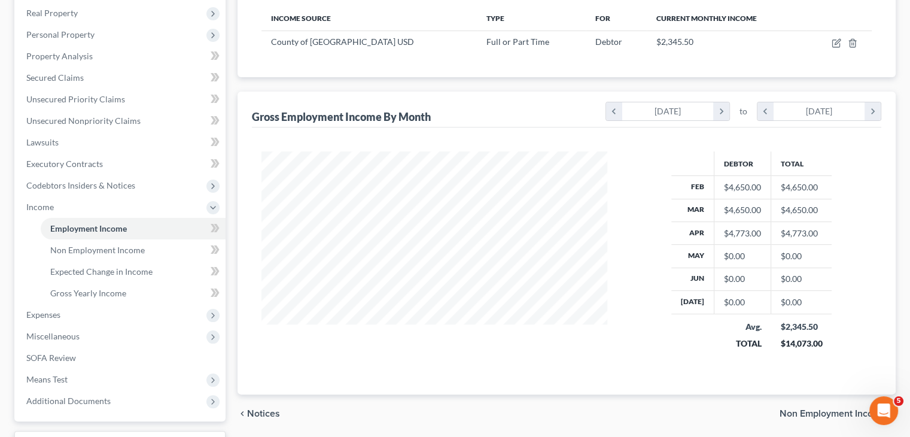
scroll to position [188, 0]
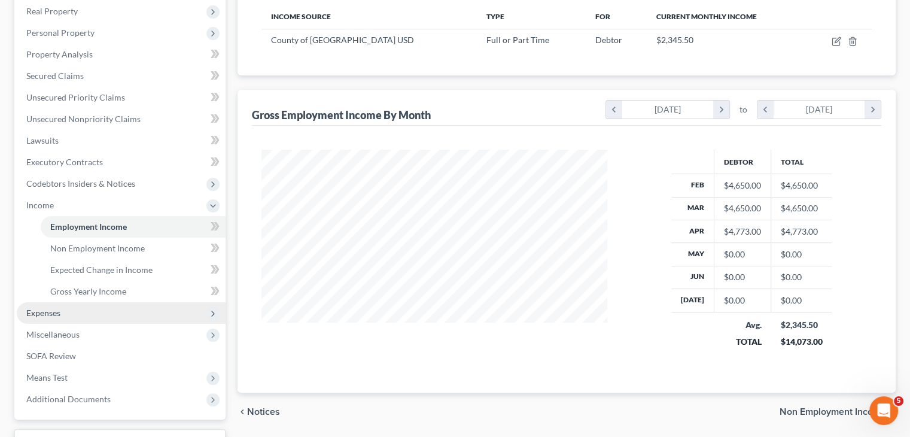
click at [108, 315] on span "Expenses" at bounding box center [121, 313] width 209 height 22
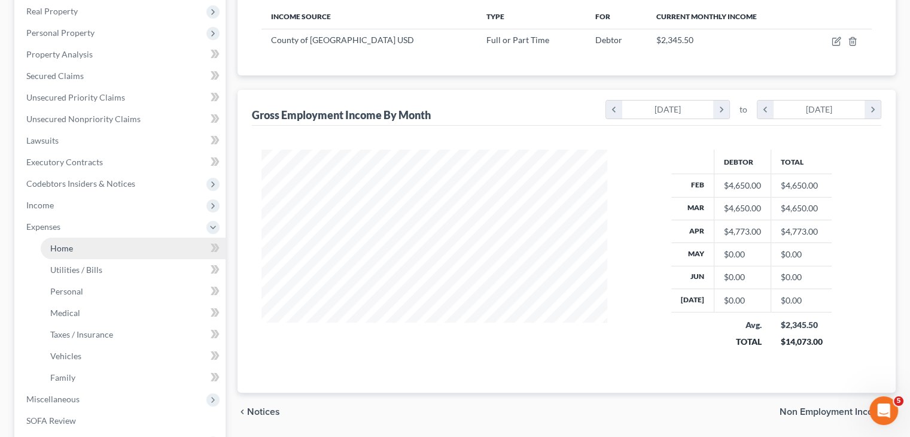
click at [92, 248] on link "Home" at bounding box center [133, 248] width 185 height 22
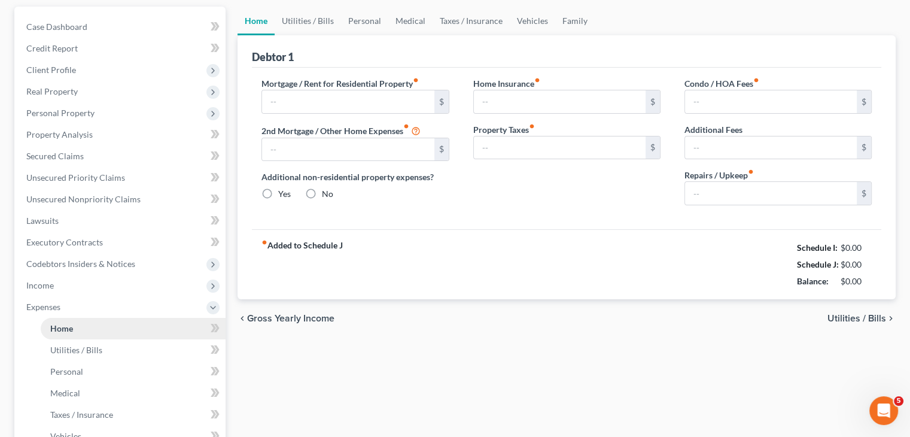
type input "2,350.00"
type input "0.00"
radio input "true"
type input "0.00"
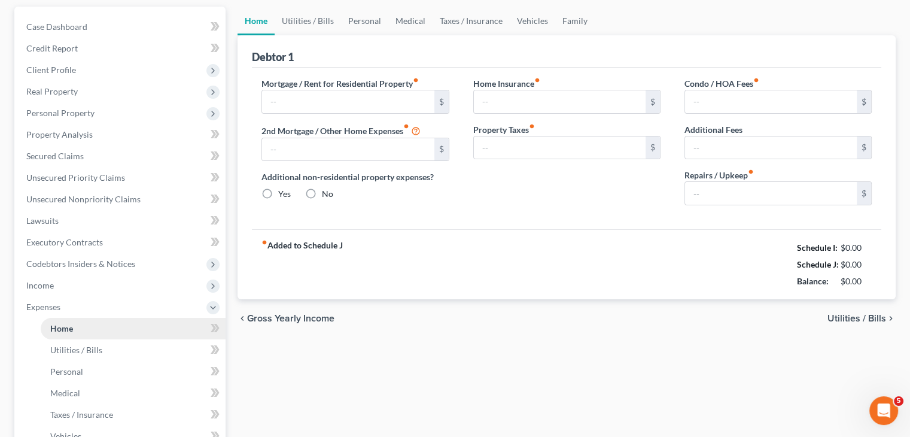
type input "0.00"
type input "15.00"
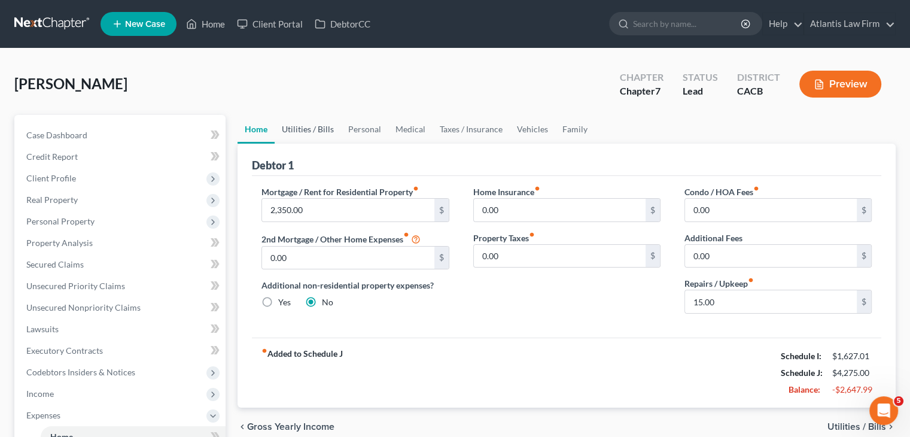
click at [318, 130] on link "Utilities / Bills" at bounding box center [308, 129] width 66 height 29
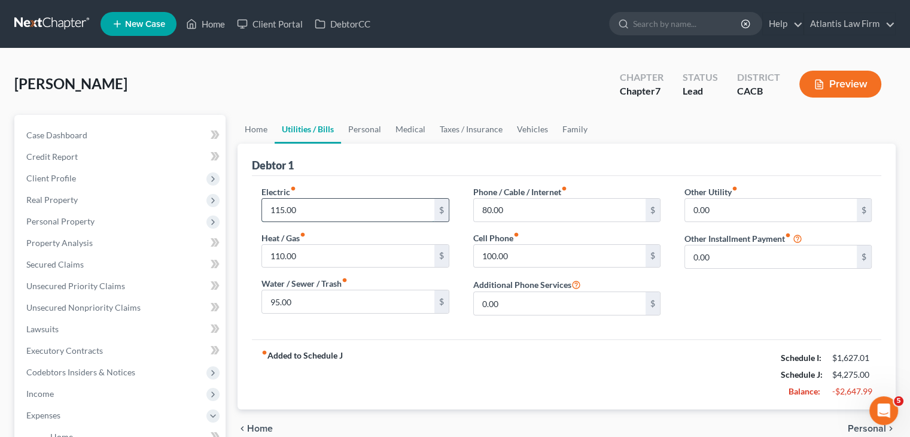
click at [333, 208] on input "115.00" at bounding box center [348, 210] width 172 height 23
type input "200"
click at [363, 123] on link "Personal" at bounding box center [364, 129] width 47 height 29
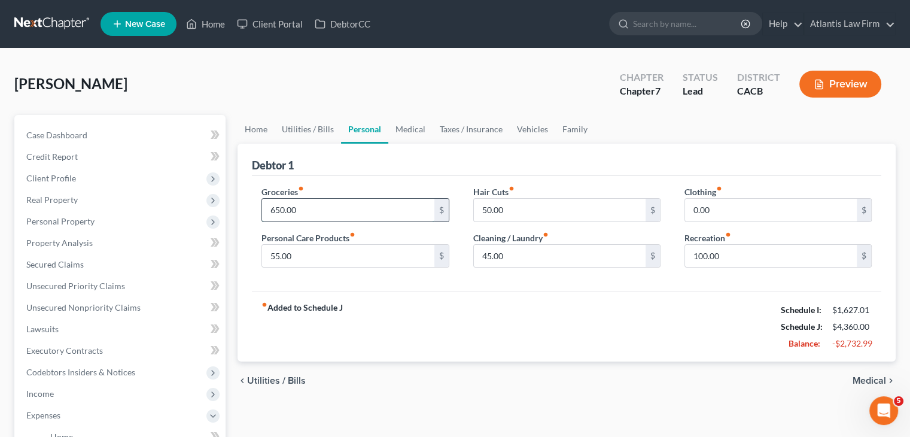
click at [311, 209] on input "650.00" at bounding box center [348, 210] width 172 height 23
type input "1,400"
click at [410, 129] on link "Medical" at bounding box center [410, 129] width 44 height 29
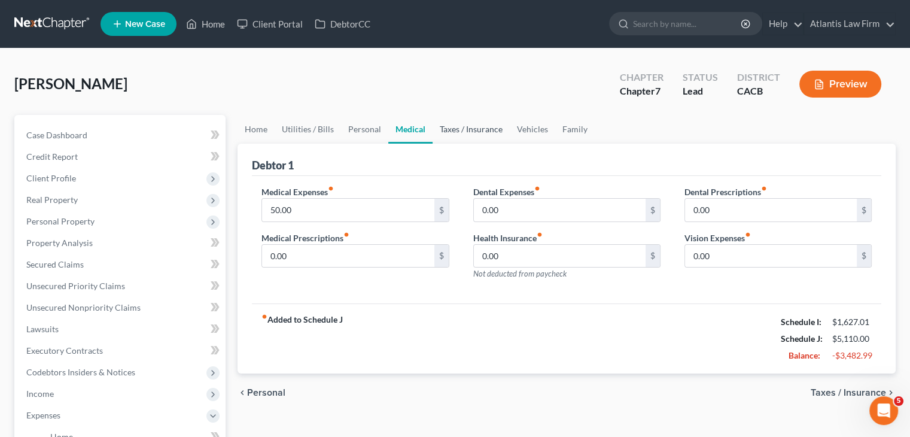
click at [470, 127] on link "Taxes / Insurance" at bounding box center [471, 129] width 77 height 29
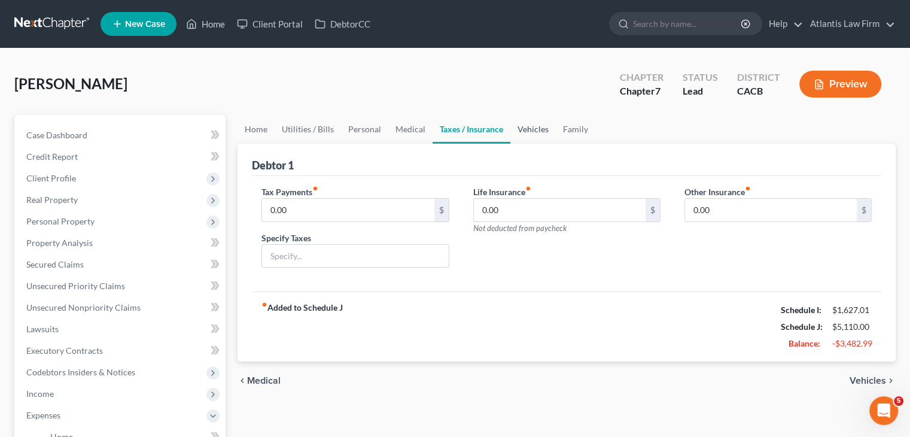
click at [531, 127] on link "Vehicles" at bounding box center [532, 129] width 45 height 29
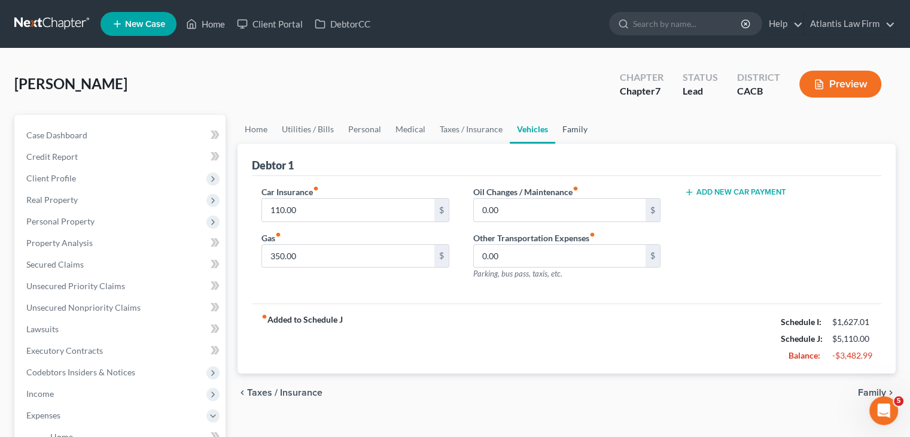
click at [570, 130] on link "Family" at bounding box center [574, 129] width 39 height 29
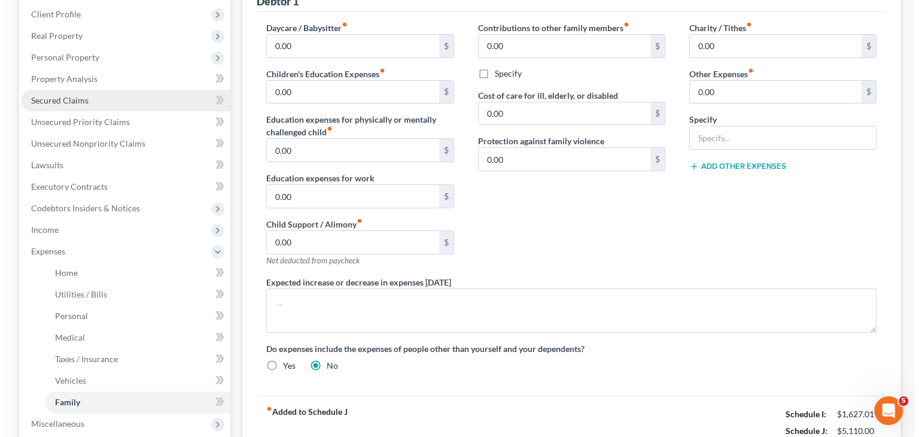
scroll to position [165, 0]
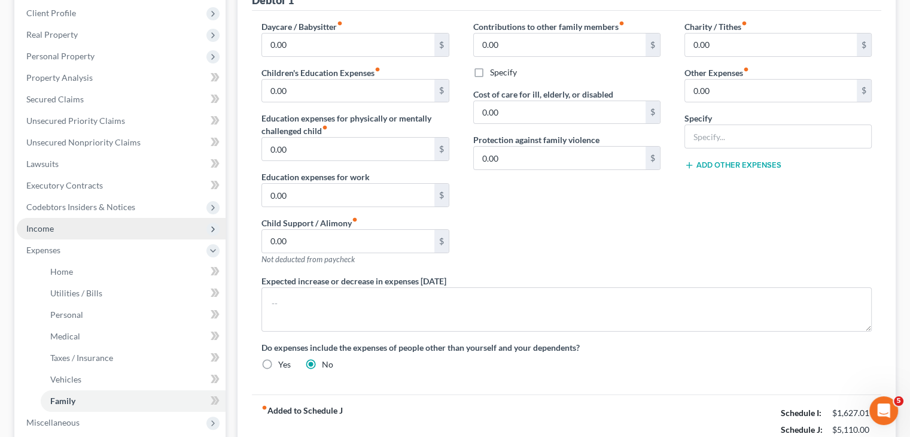
click at [92, 233] on span "Income" at bounding box center [121, 229] width 209 height 22
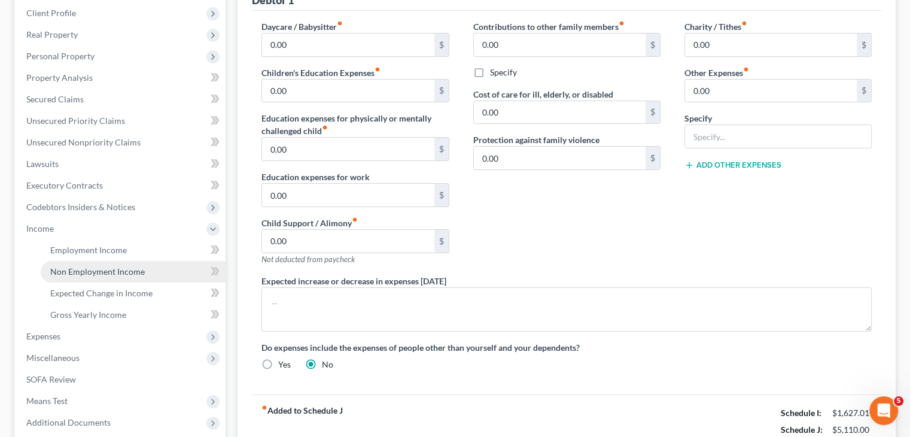
click at [81, 276] on link "Non Employment Income" at bounding box center [133, 272] width 185 height 22
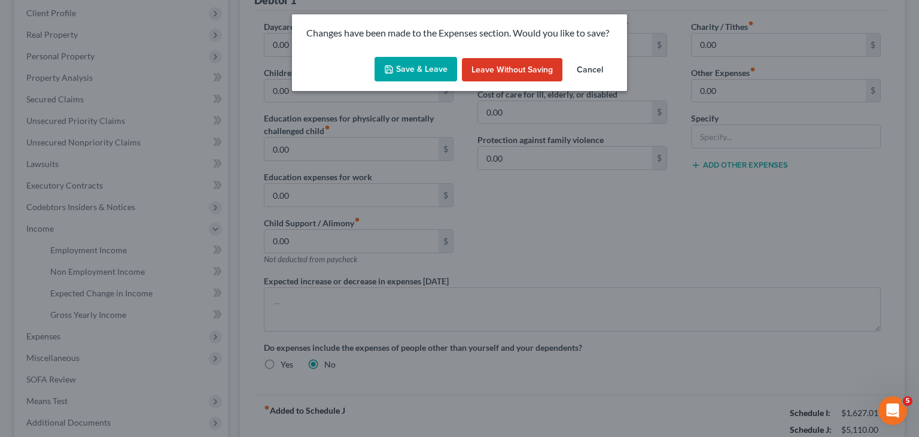
click at [442, 75] on button "Save & Leave" at bounding box center [415, 69] width 83 height 25
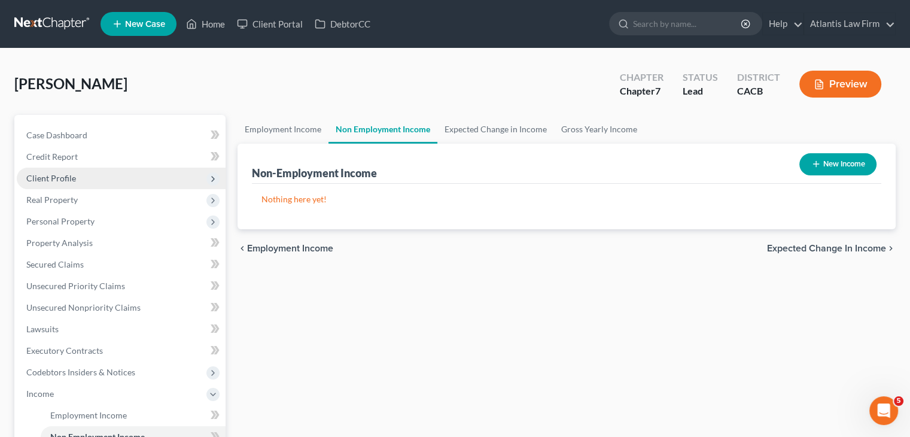
click at [60, 172] on span "Client Profile" at bounding box center [121, 179] width 209 height 22
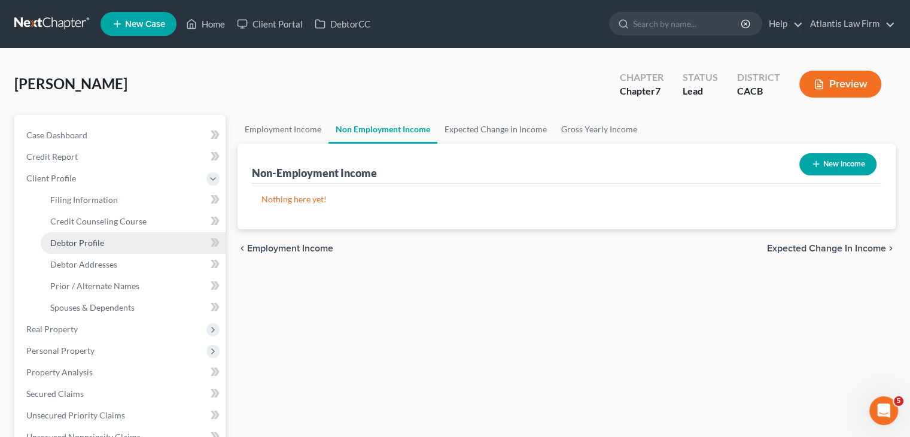
click at [80, 242] on span "Debtor Profile" at bounding box center [77, 242] width 54 height 10
select select "2"
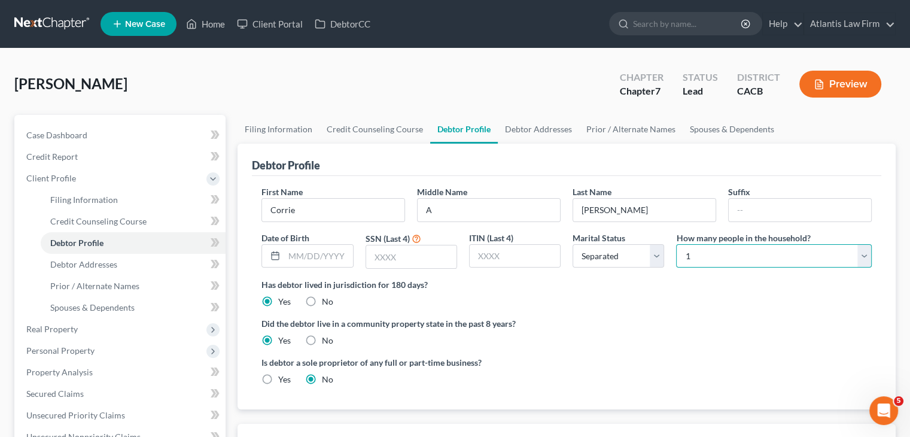
click at [696, 256] on select "Select 1 2 3 4 5 6 7 8 9 10 11 12 13 14 15 16 17 18 19 20" at bounding box center [774, 256] width 196 height 24
select select "2"
click at [676, 244] on select "Select 1 2 3 4 5 6 7 8 9 10 11 12 13 14 15 16 17 18 19 20" at bounding box center [774, 256] width 196 height 24
click at [654, 330] on div "Did the debtor live in a community property state in the past 8 years? Yes No" at bounding box center [566, 331] width 610 height 29
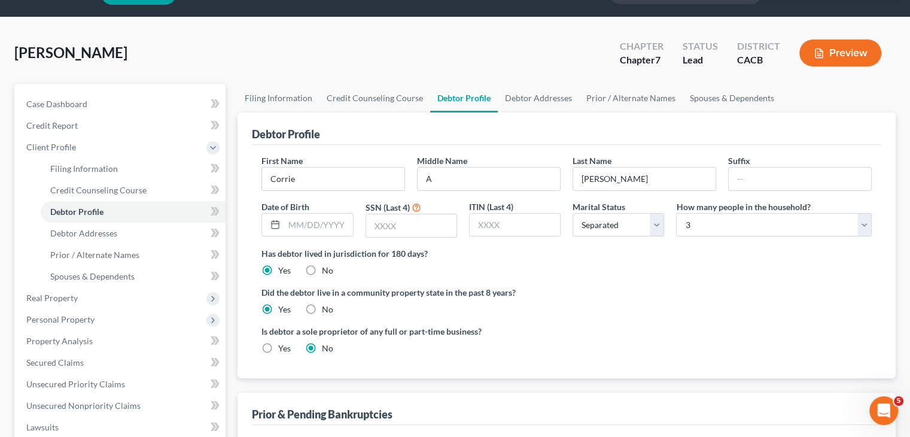
scroll to position [32, 0]
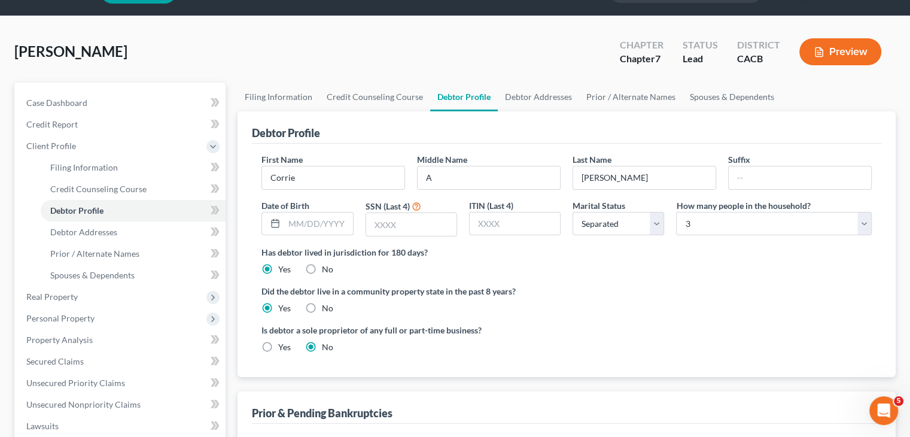
click at [342, 36] on div "Randall, Corrie Upgraded Chapter Chapter 7 Status Lead District CACB Preview" at bounding box center [454, 57] width 881 height 52
